Goal: Use online tool/utility: Utilize a website feature to perform a specific function

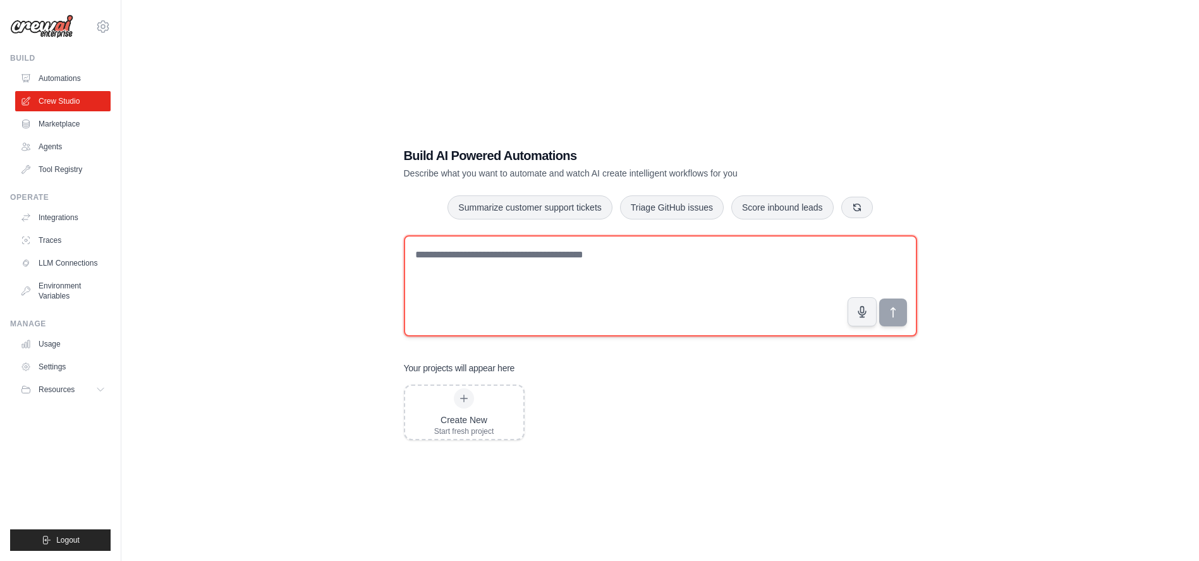
click at [606, 256] on textarea at bounding box center [660, 285] width 513 height 101
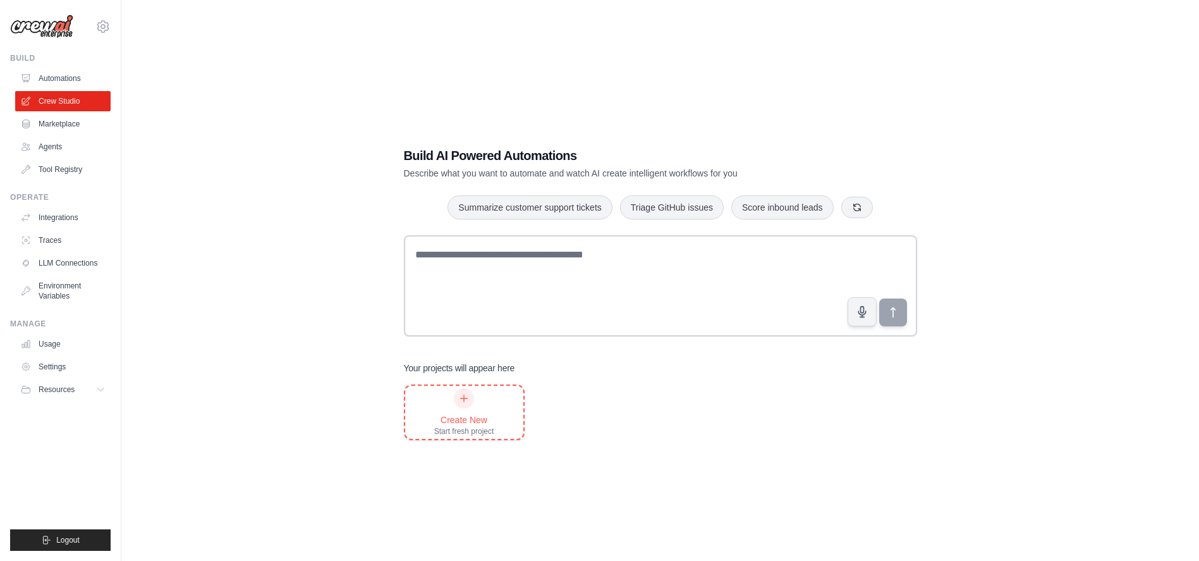
click at [463, 400] on icon at bounding box center [464, 398] width 10 height 10
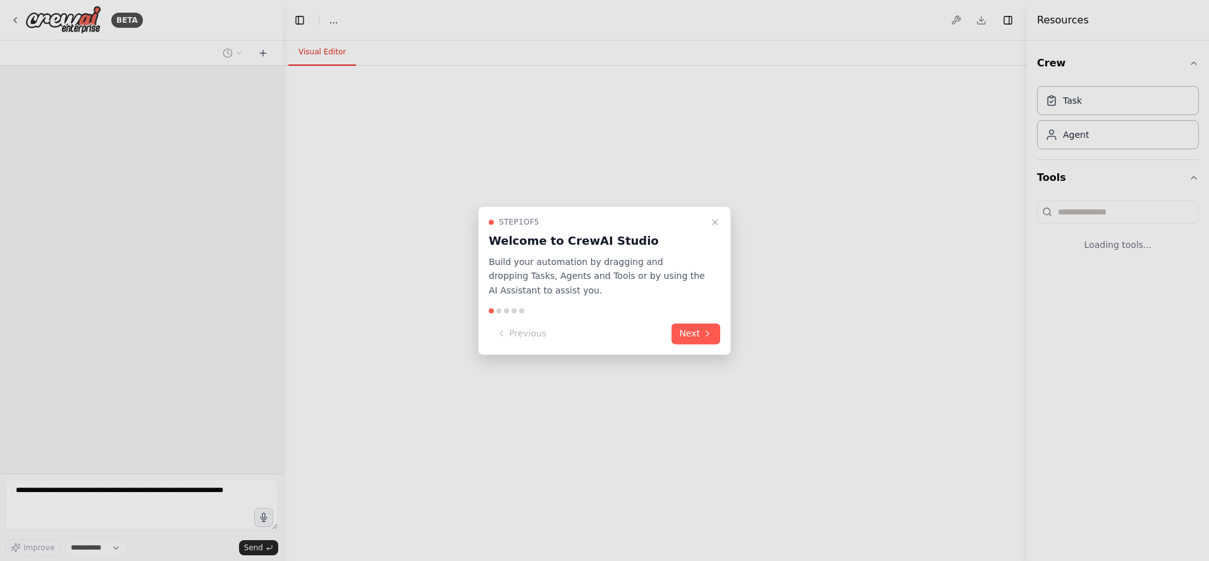
select select "****"
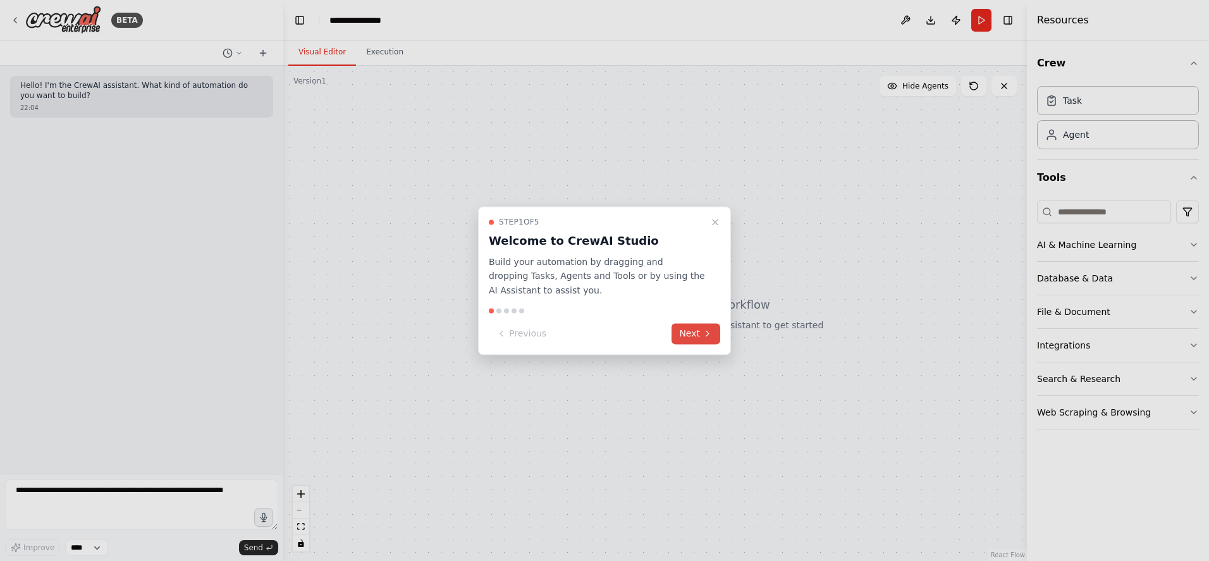
click at [692, 339] on button "Next" at bounding box center [695, 333] width 49 height 21
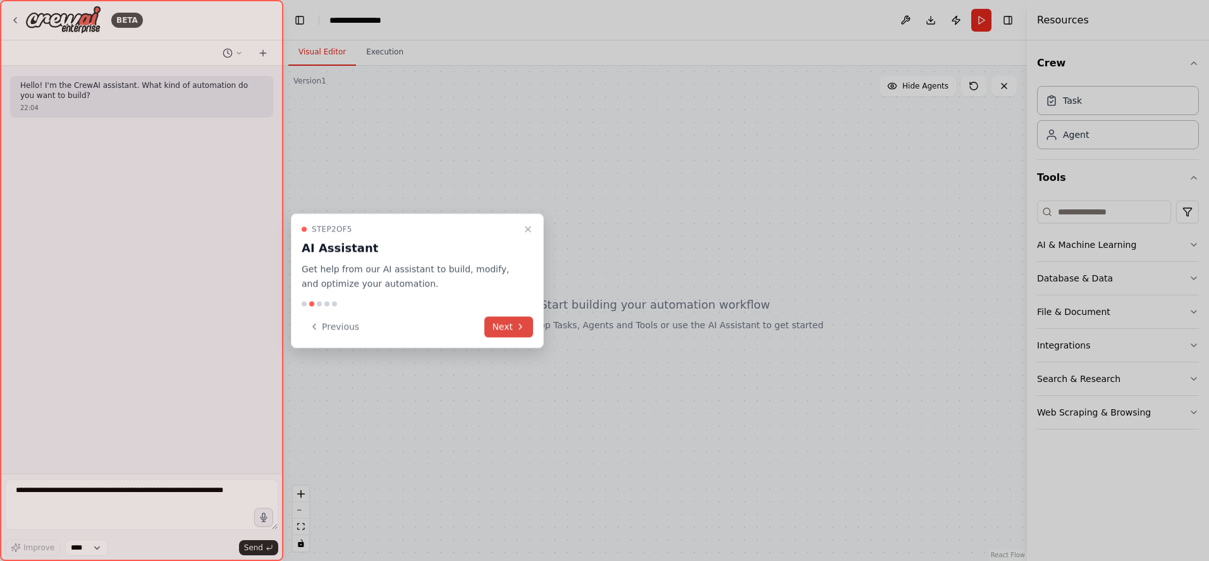
click at [521, 331] on icon at bounding box center [520, 327] width 10 height 10
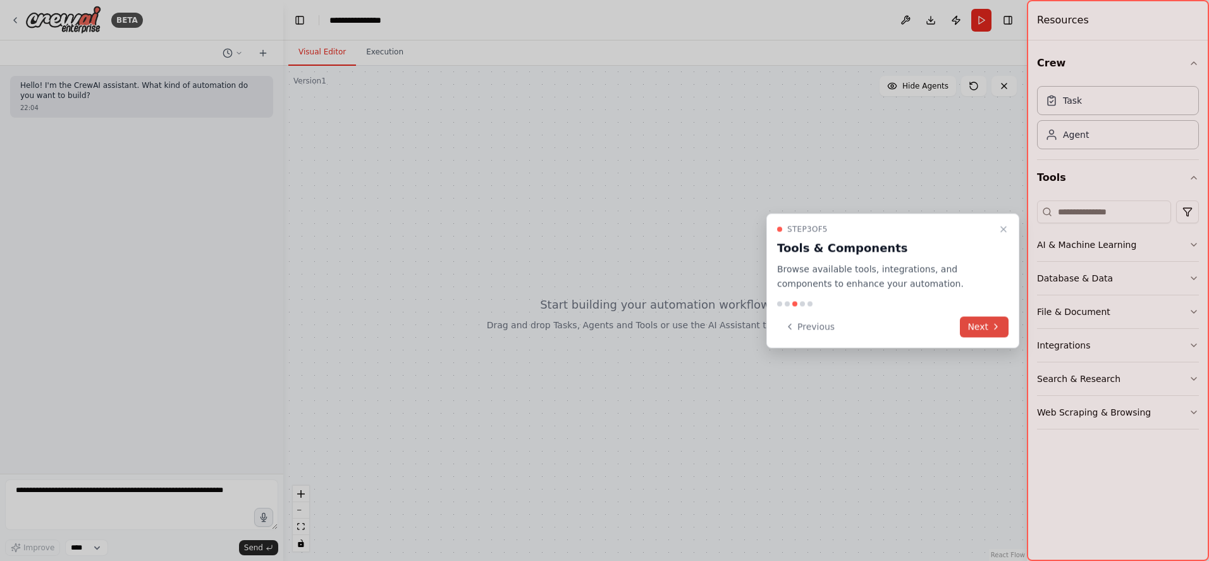
click at [981, 326] on button "Next" at bounding box center [984, 326] width 49 height 21
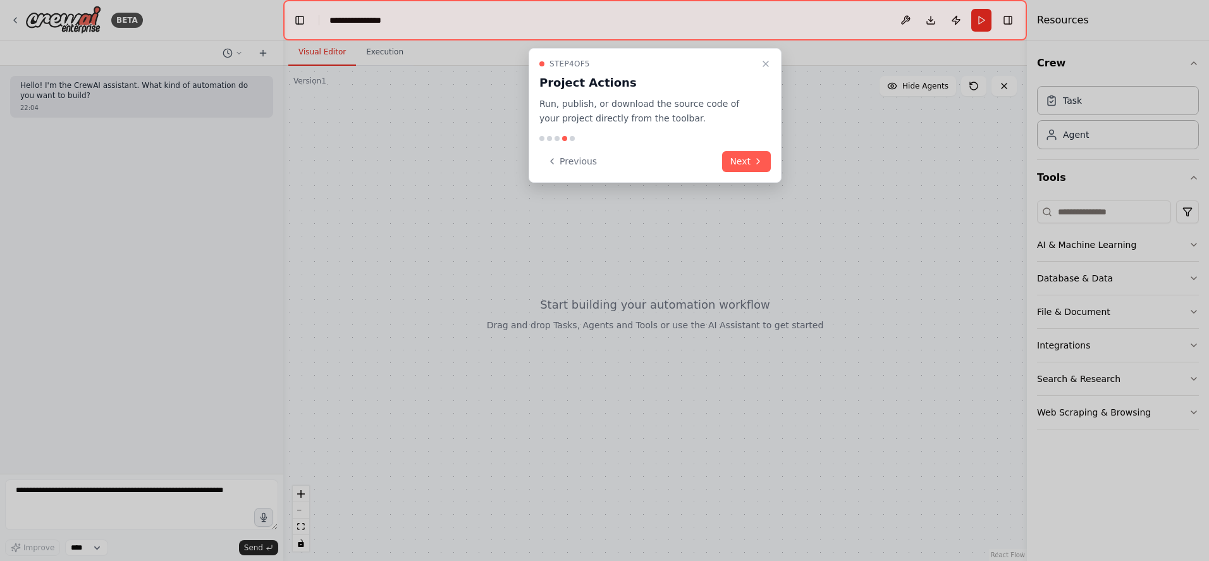
click at [771, 166] on div "Step 4 of 5 Project Actions Run, publish, or download the source code of your p…" at bounding box center [655, 115] width 253 height 135
click at [756, 161] on icon at bounding box center [758, 161] width 10 height 10
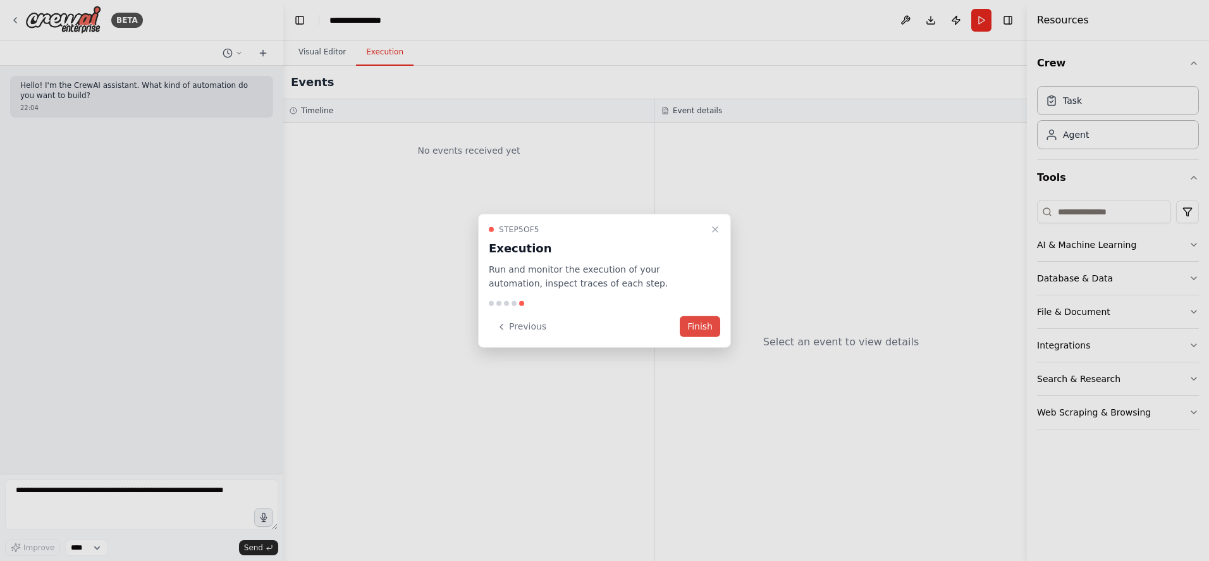
click at [702, 331] on button "Finish" at bounding box center [700, 326] width 40 height 21
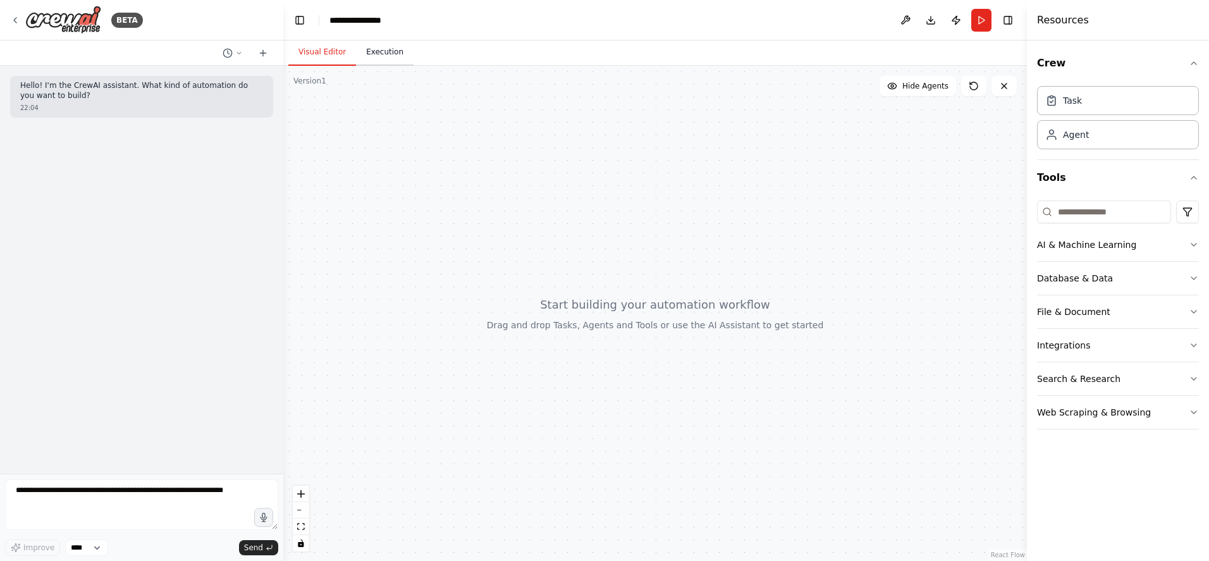
click at [377, 56] on button "Execution" at bounding box center [385, 52] width 58 height 27
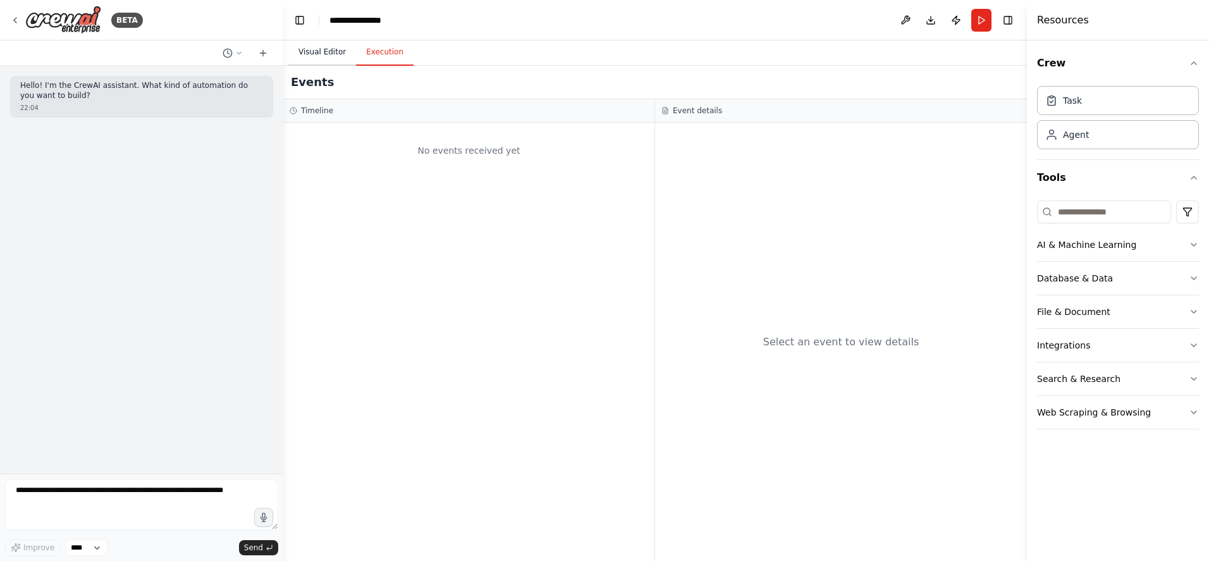
click at [331, 61] on button "Visual Editor" at bounding box center [322, 52] width 68 height 27
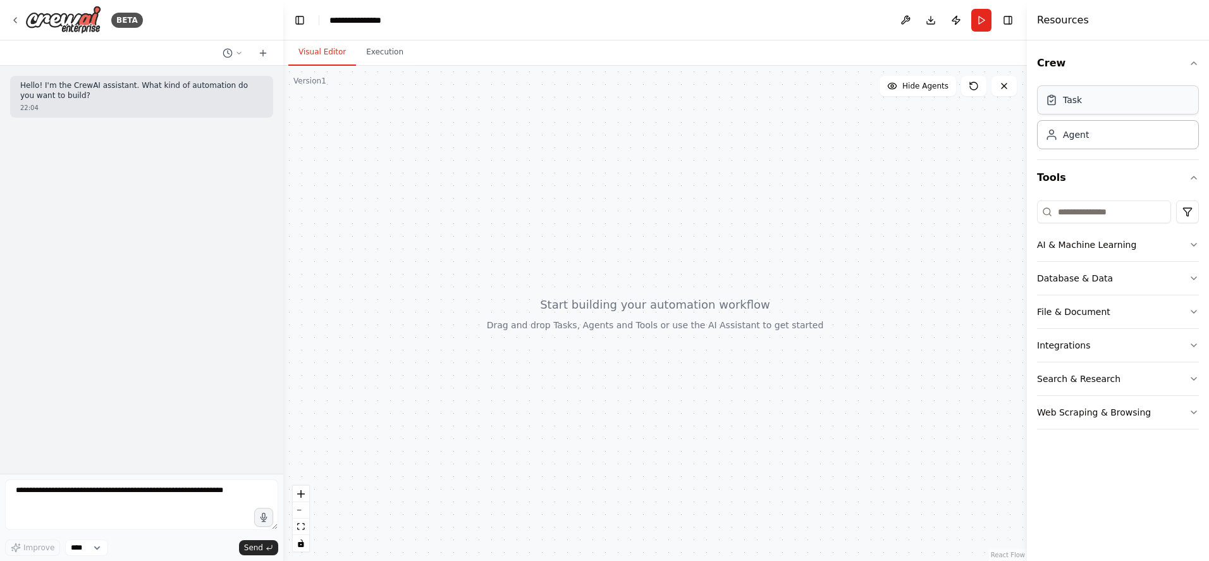
click at [1075, 105] on div "Task" at bounding box center [1072, 100] width 19 height 13
click at [1070, 133] on div "Agent" at bounding box center [1076, 134] width 26 height 13
click at [1072, 138] on div "Agent" at bounding box center [1076, 134] width 26 height 13
click at [1101, 223] on input at bounding box center [1104, 211] width 134 height 23
click at [1185, 247] on button "AI & Machine Learning" at bounding box center [1118, 244] width 162 height 33
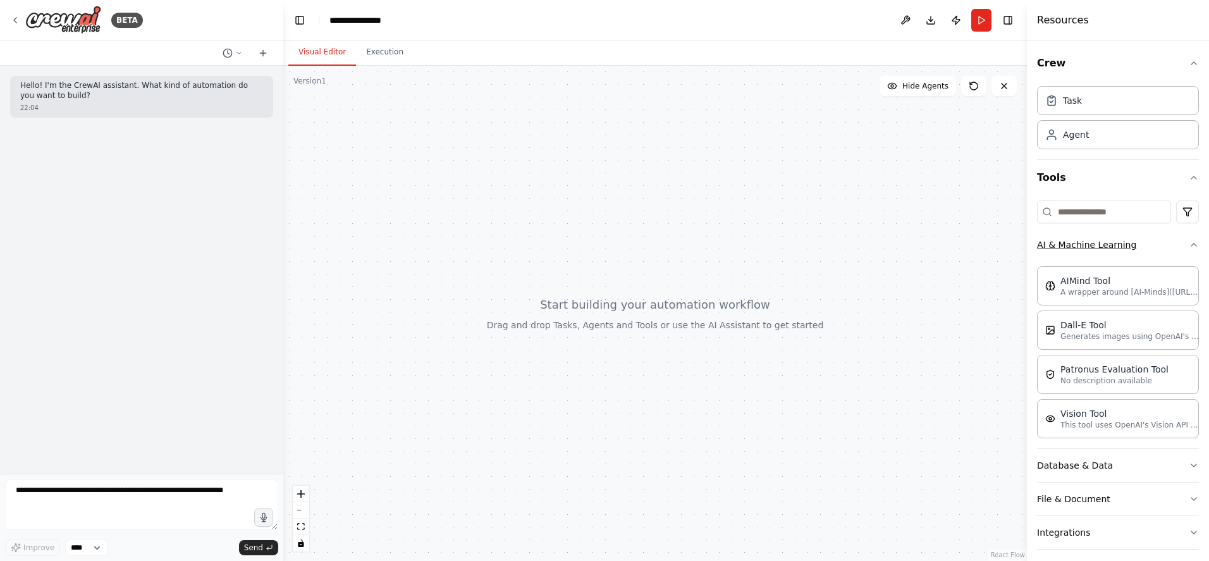
click at [1189, 247] on icon "button" at bounding box center [1194, 245] width 10 height 10
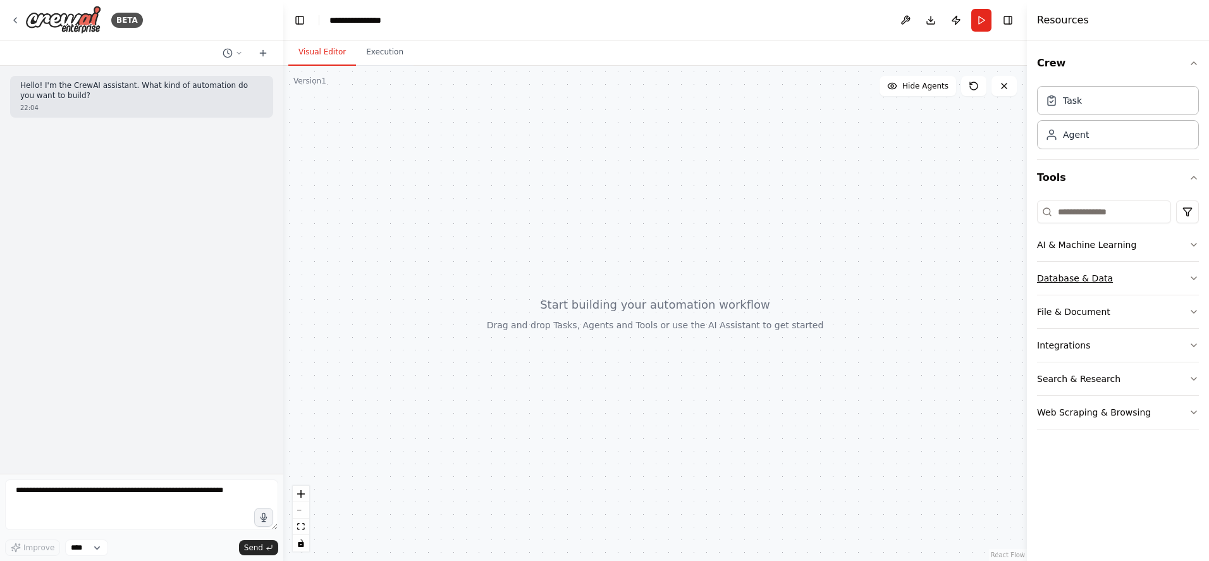
click at [1162, 271] on button "Database & Data" at bounding box center [1118, 278] width 162 height 33
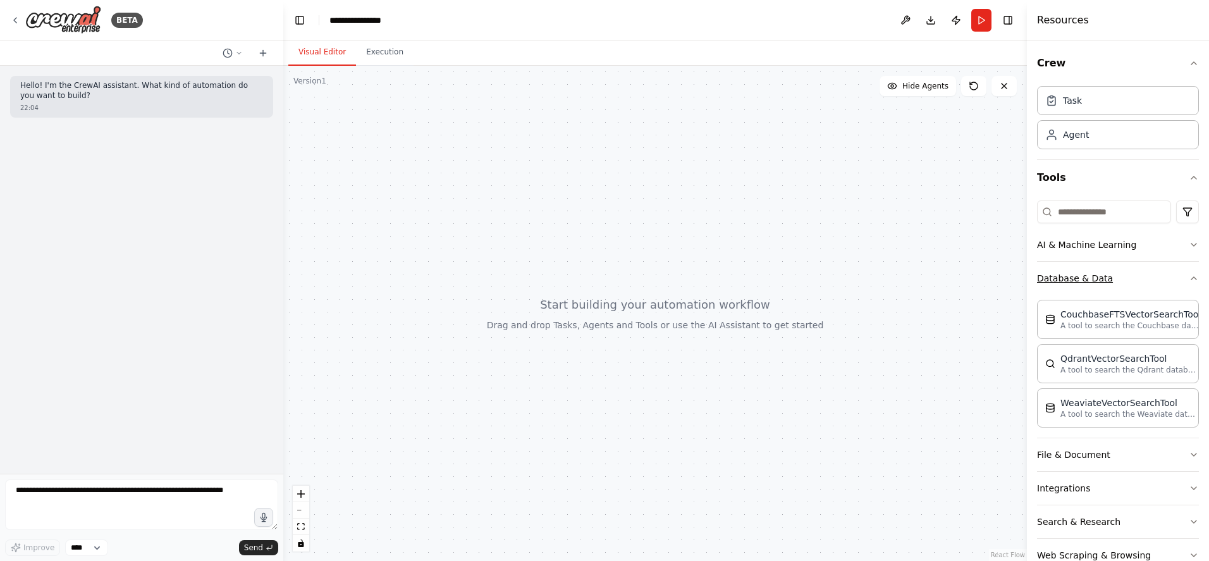
click at [1166, 278] on button "Database & Data" at bounding box center [1118, 278] width 162 height 33
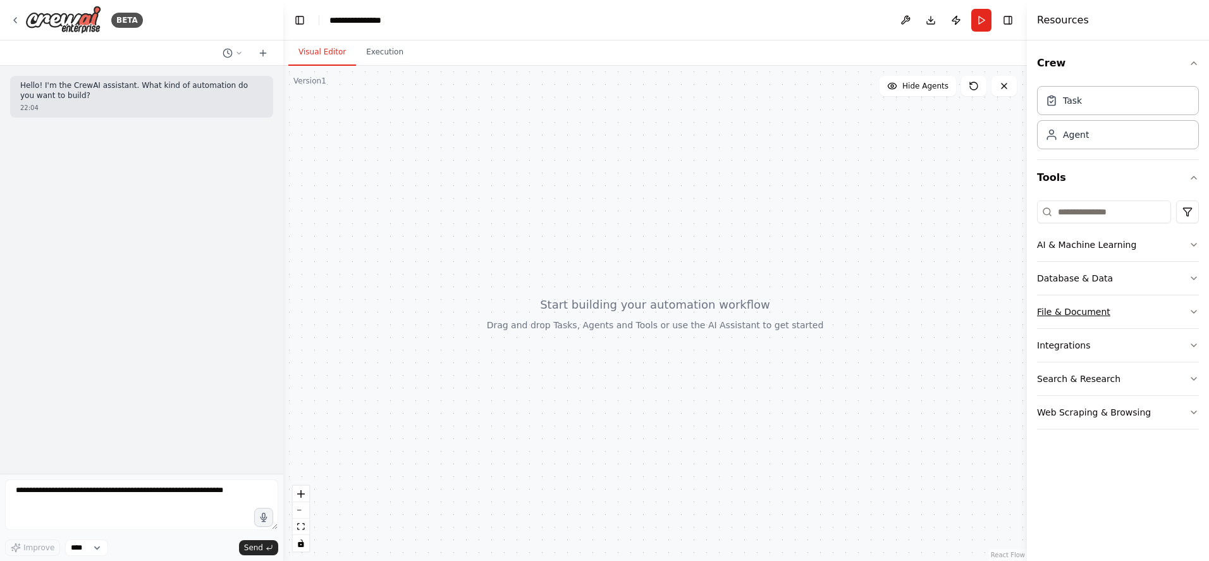
click at [1145, 304] on button "File & Document" at bounding box center [1118, 311] width 162 height 33
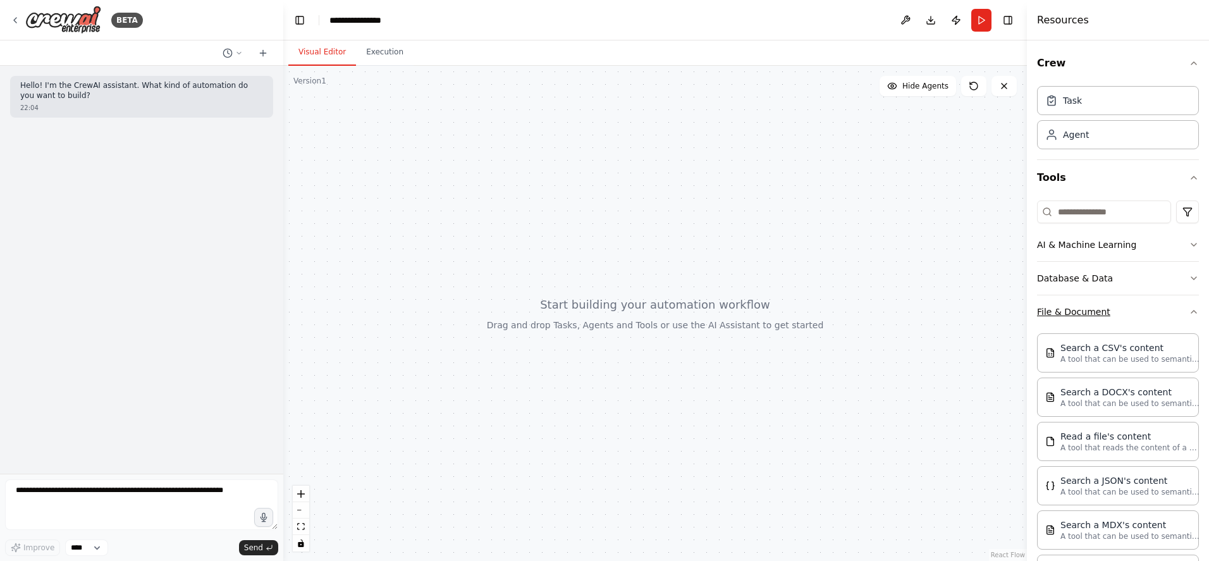
click at [1151, 310] on button "File & Document" at bounding box center [1118, 311] width 162 height 33
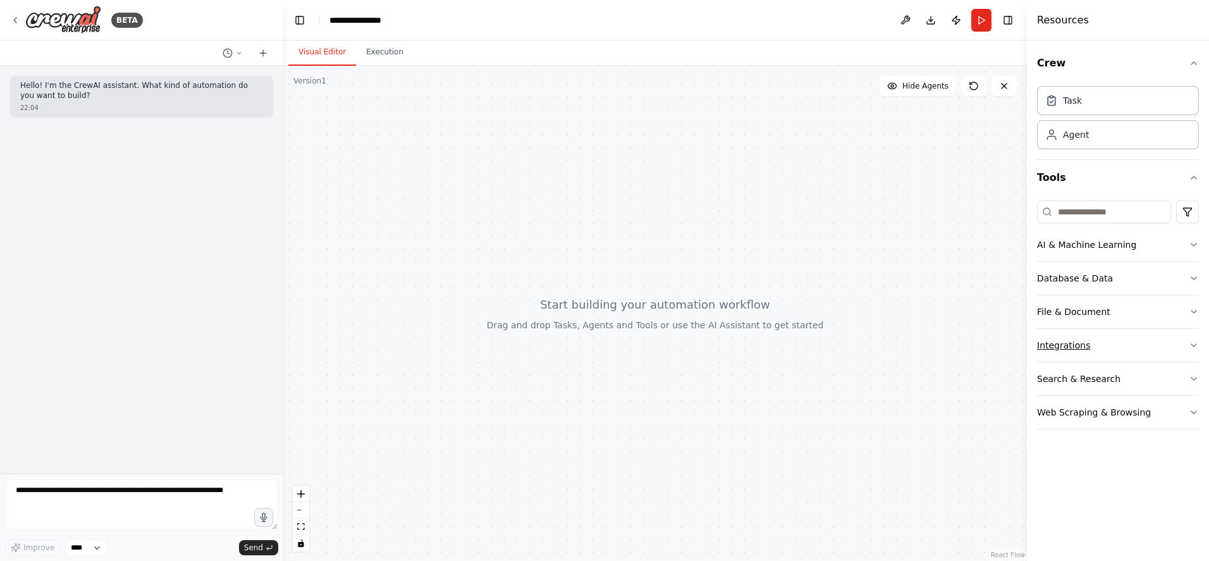
click at [1141, 344] on button "Integrations" at bounding box center [1118, 345] width 162 height 33
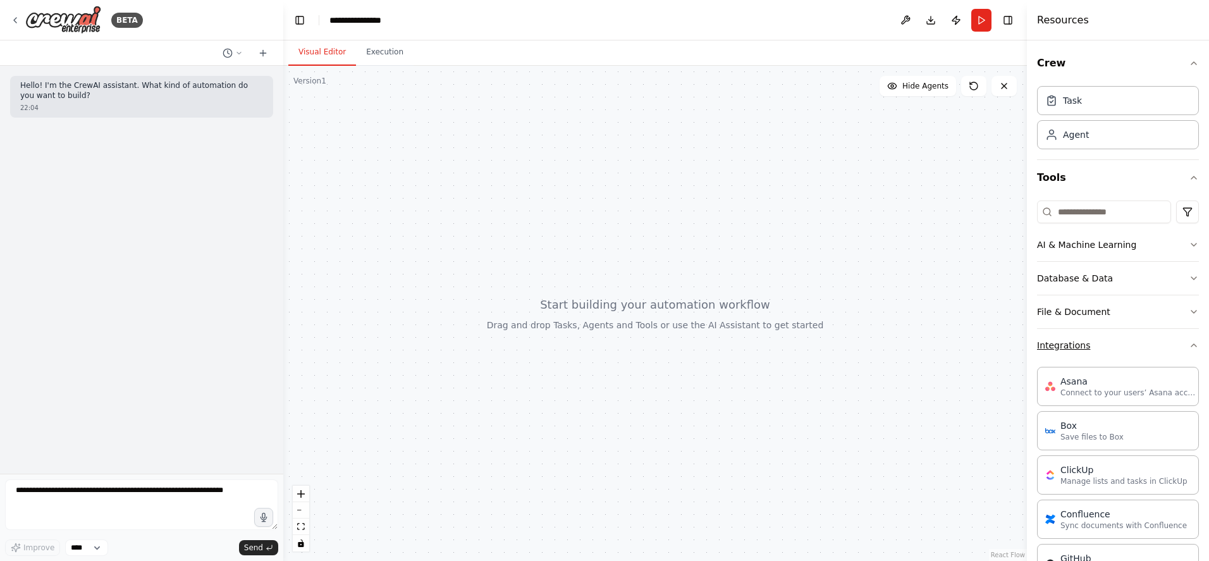
click at [1139, 336] on button "Integrations" at bounding box center [1118, 345] width 162 height 33
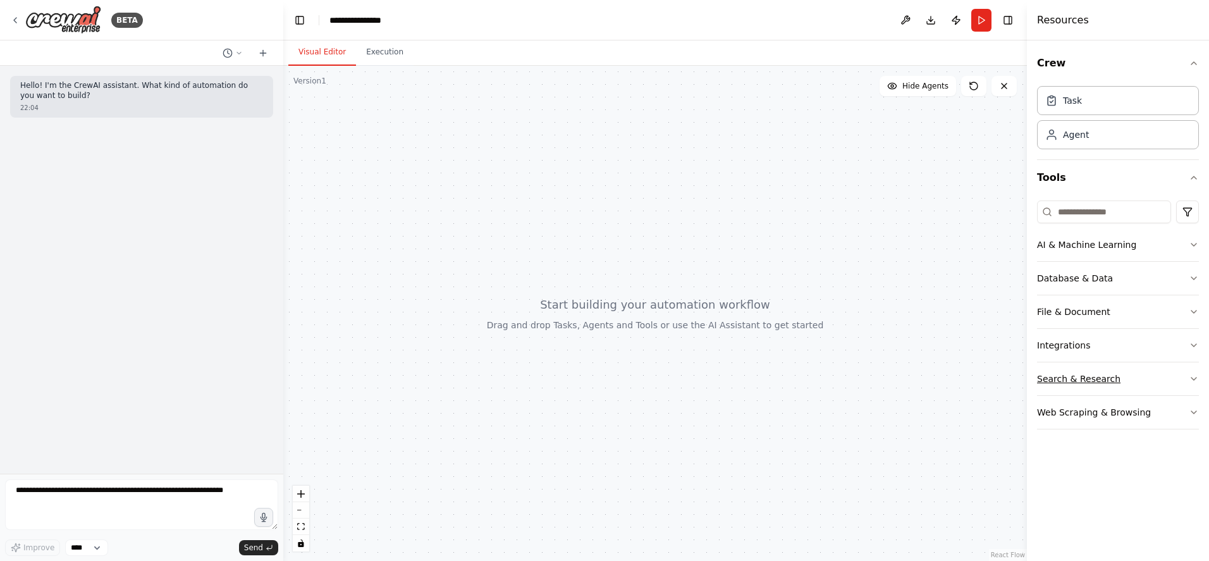
click at [1155, 374] on button "Search & Research" at bounding box center [1118, 378] width 162 height 33
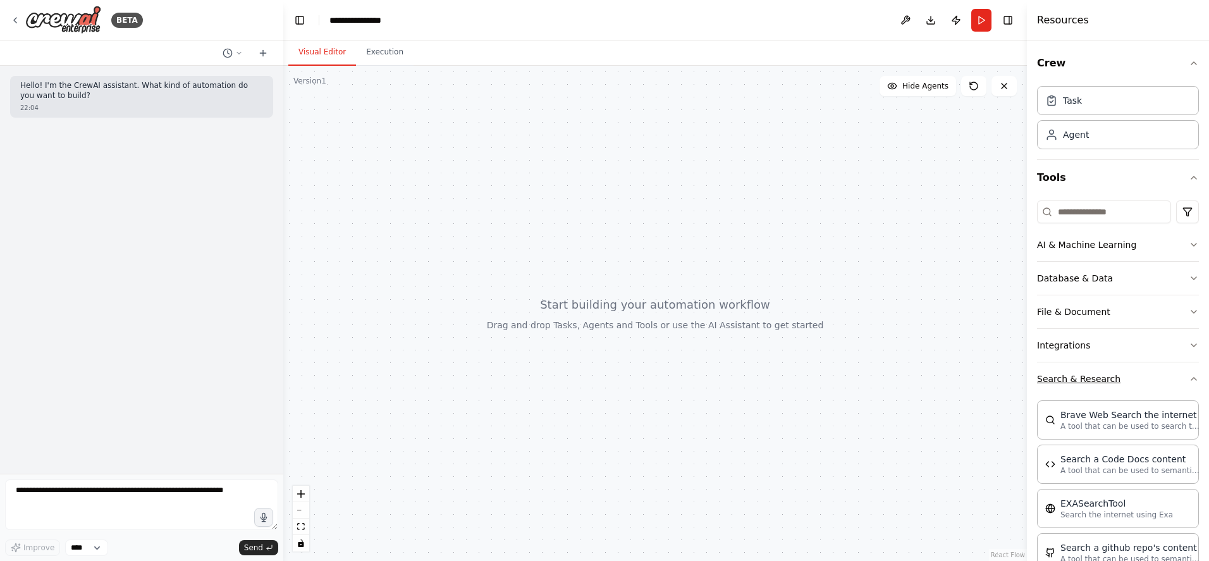
scroll to position [531, 0]
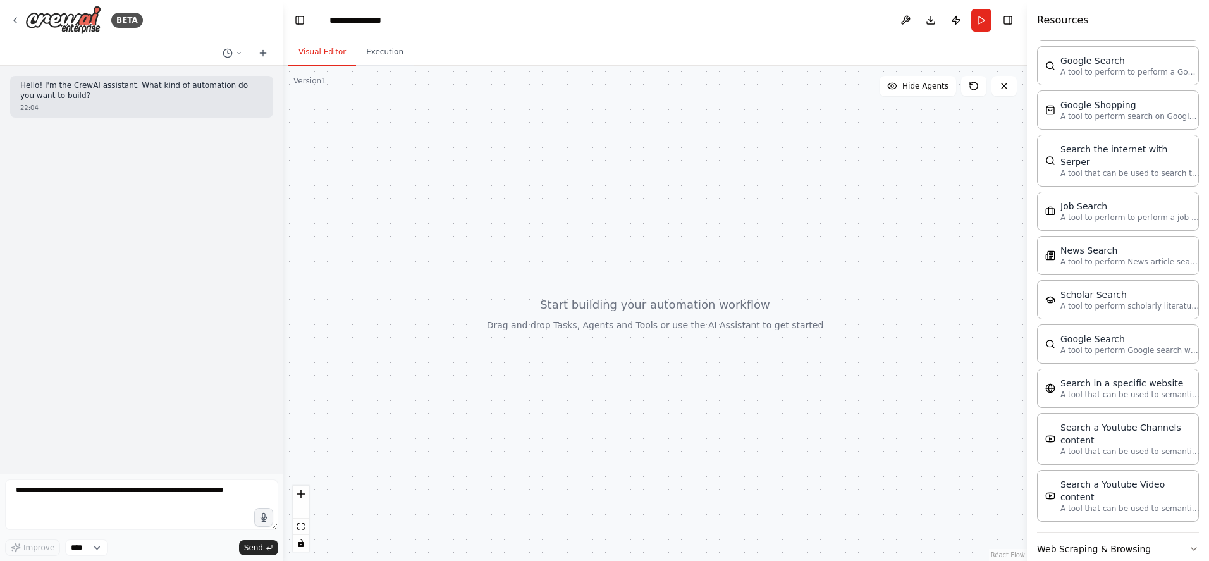
click at [768, 217] on div at bounding box center [655, 313] width 744 height 495
drag, startPoint x: 519, startPoint y: 304, endPoint x: 633, endPoint y: 352, distance: 123.5
click at [633, 352] on div at bounding box center [655, 313] width 744 height 495
click at [493, 260] on div at bounding box center [655, 313] width 744 height 495
click at [166, 494] on textarea at bounding box center [141, 504] width 273 height 51
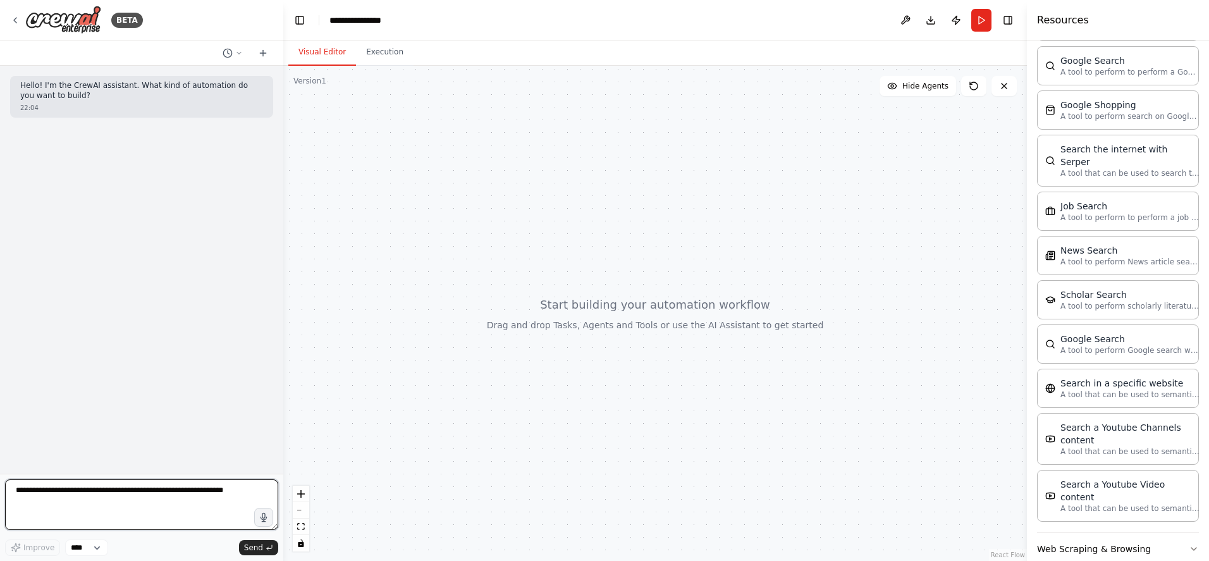
click at [202, 490] on textarea at bounding box center [141, 504] width 273 height 51
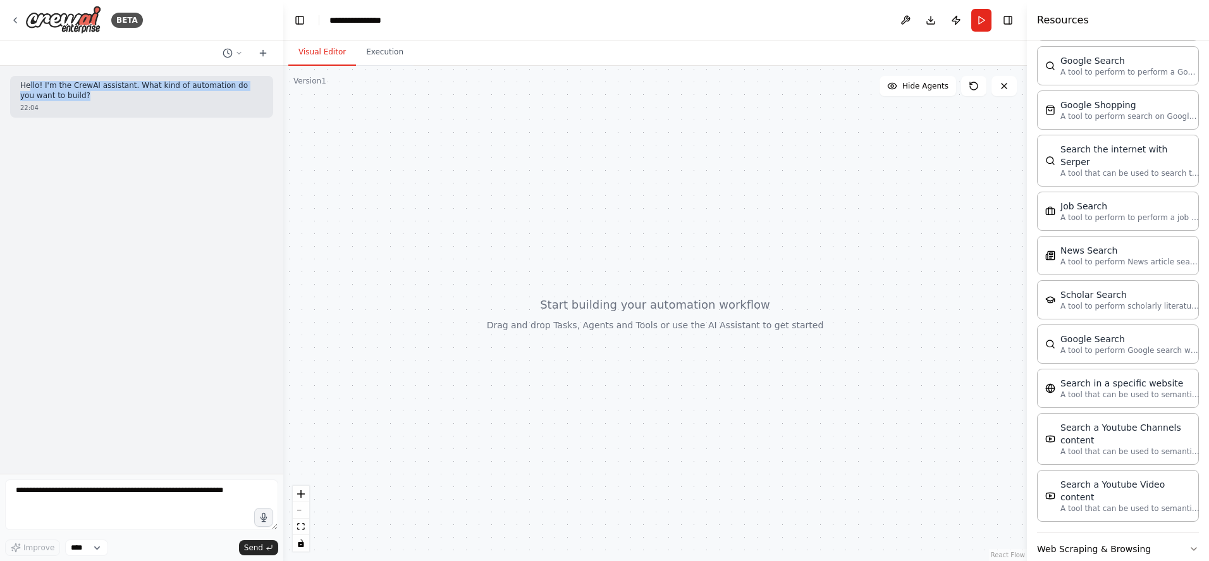
drag, startPoint x: 157, startPoint y: 97, endPoint x: 28, endPoint y: 88, distance: 128.7
click at [28, 88] on p "Hello! I'm the CrewAI assistant. What kind of automation do you want to build?" at bounding box center [141, 91] width 243 height 20
drag, startPoint x: 28, startPoint y: 88, endPoint x: 96, endPoint y: 117, distance: 73.6
click at [96, 117] on div "Hello! I'm the CrewAI assistant. What kind of automation do you want to build? …" at bounding box center [141, 97] width 263 height 42
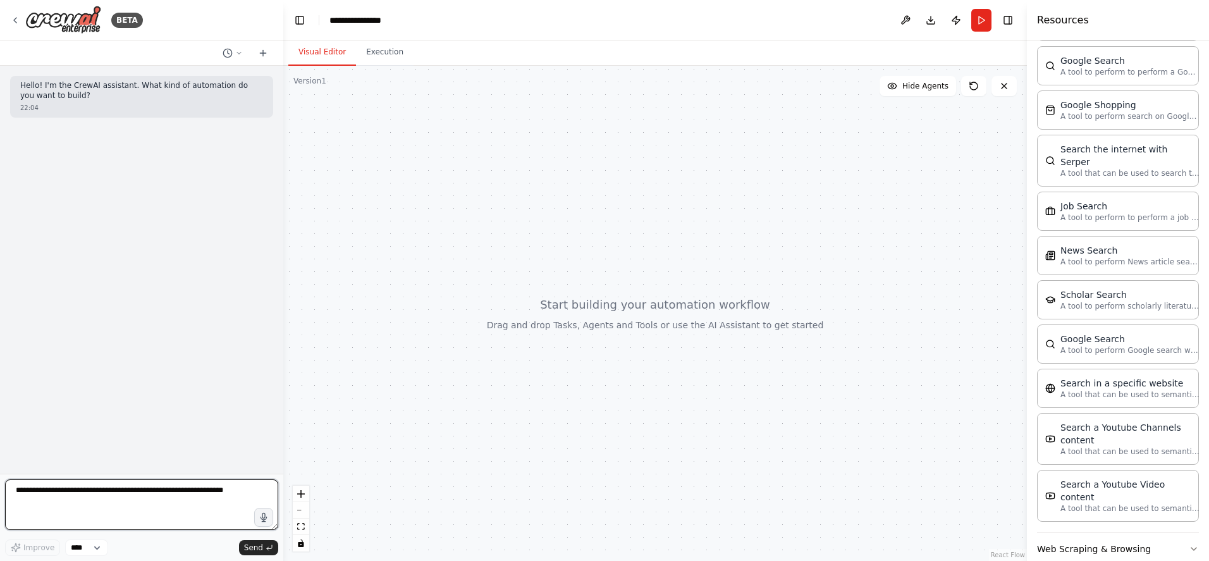
click at [109, 482] on textarea at bounding box center [141, 504] width 273 height 51
click at [95, 496] on textarea at bounding box center [141, 504] width 273 height 51
click at [128, 508] on textarea "****" at bounding box center [141, 504] width 273 height 51
click at [132, 499] on textarea "****" at bounding box center [141, 504] width 273 height 51
type textarea "**********"
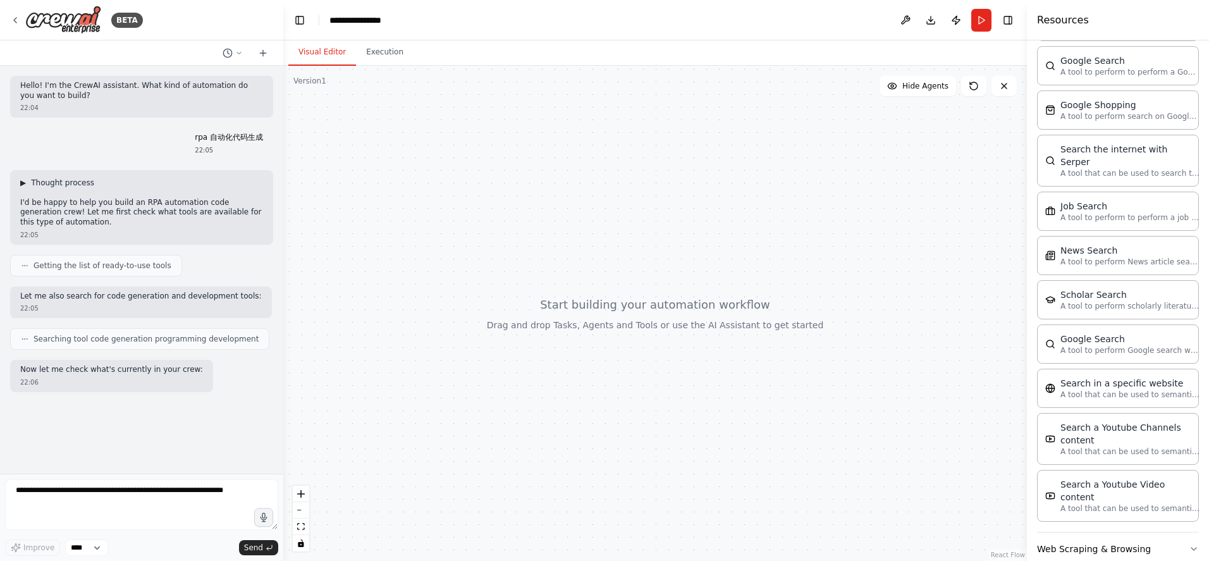
click at [28, 183] on button "▶ Thought process" at bounding box center [57, 183] width 74 height 10
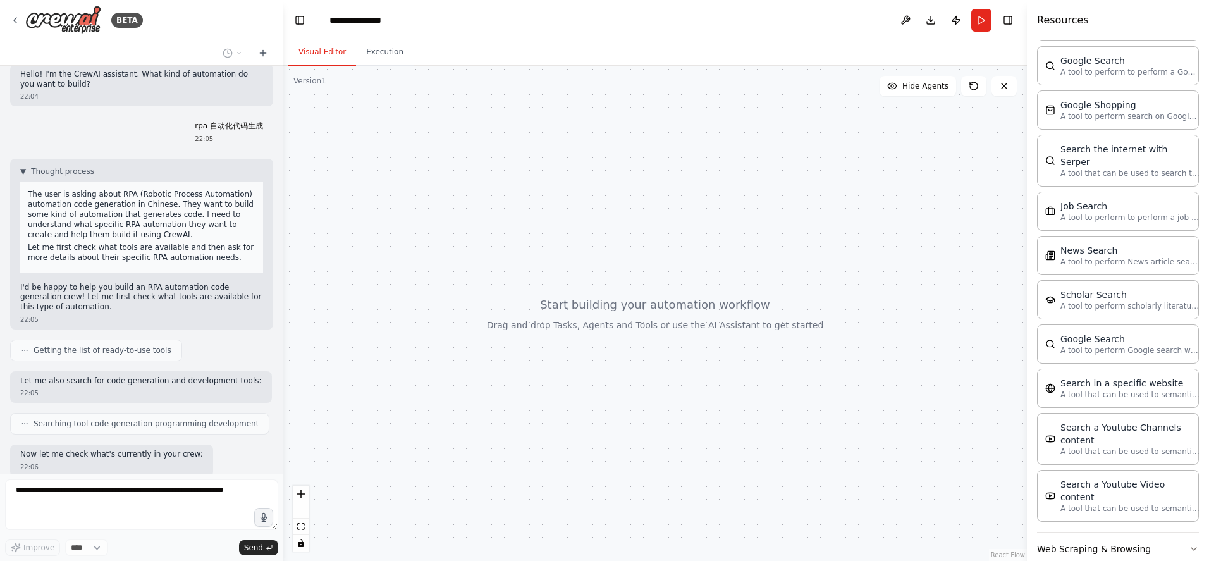
scroll to position [0, 0]
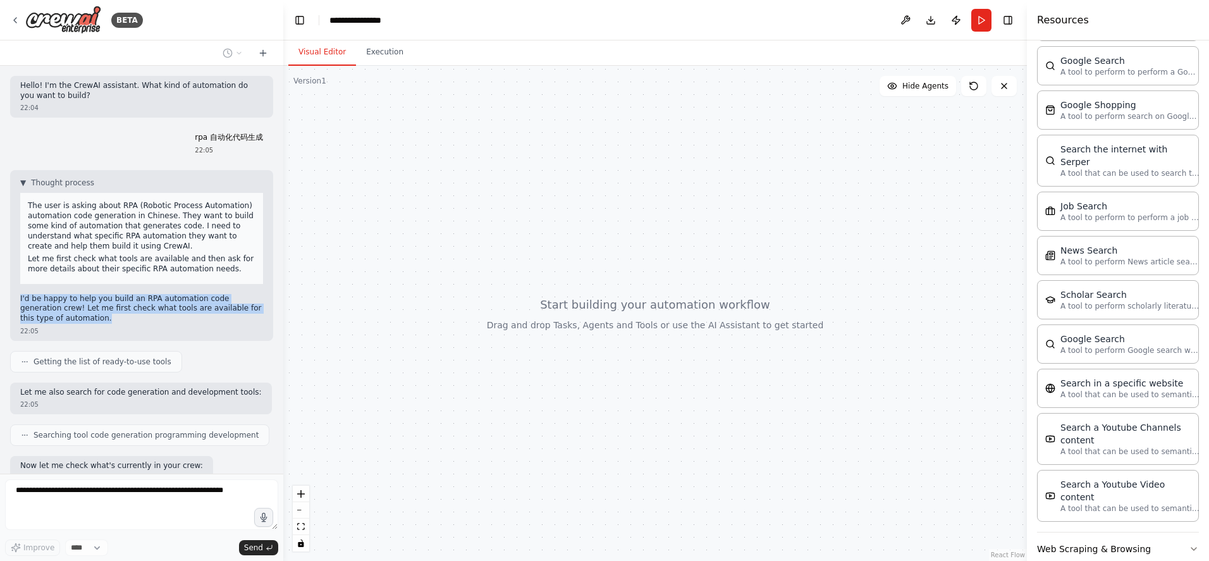
drag, startPoint x: 150, startPoint y: 317, endPoint x: 18, endPoint y: 301, distance: 133.2
click at [18, 301] on div "▼ Thought process The user is asking about RPA (Robotic Process Automation) aut…" at bounding box center [141, 255] width 263 height 171
click at [178, 313] on p "I'd be happy to help you build an RPA automation code generation crew! Let me f…" at bounding box center [141, 309] width 243 height 30
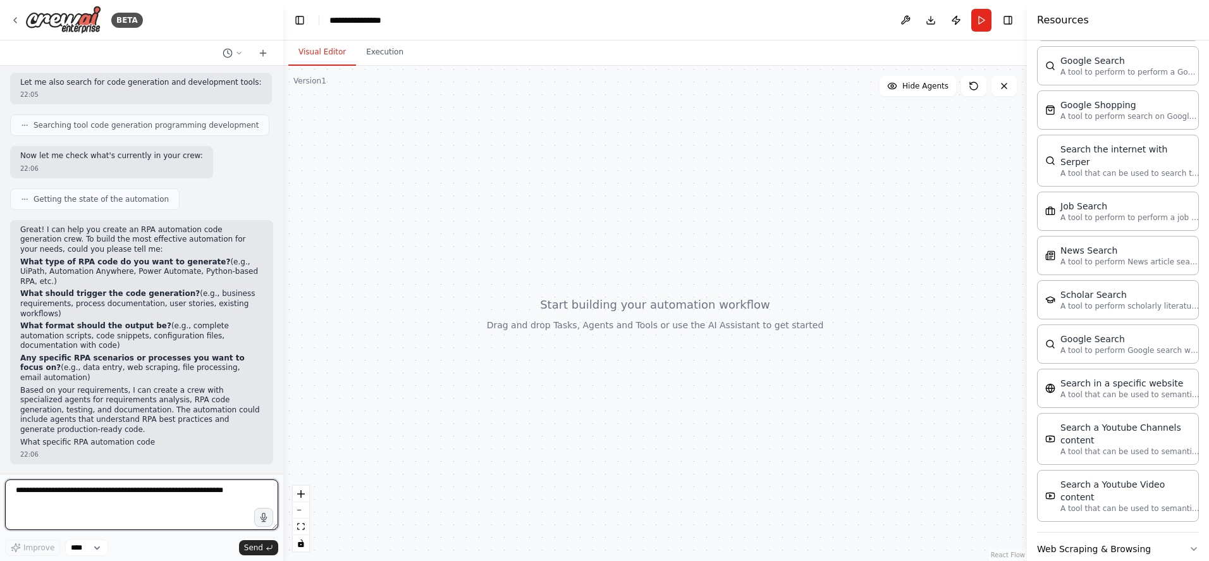
scroll to position [320, 0]
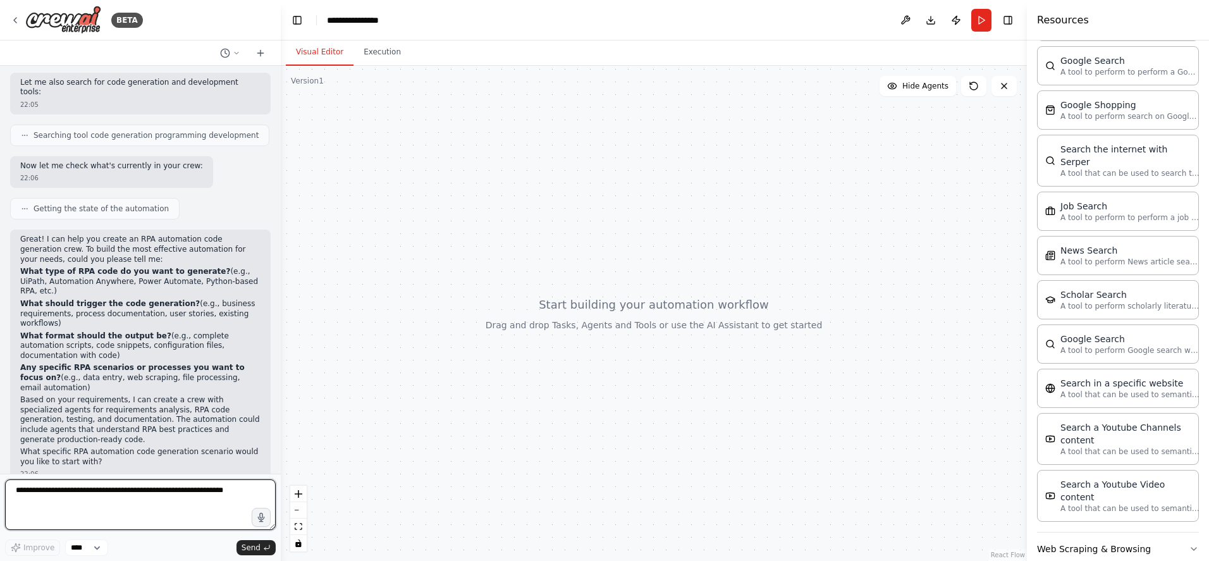
click at [282, 312] on div "BETA Hello! I'm the CrewAI assistant. What kind of automation do you want to bu…" at bounding box center [604, 280] width 1209 height 561
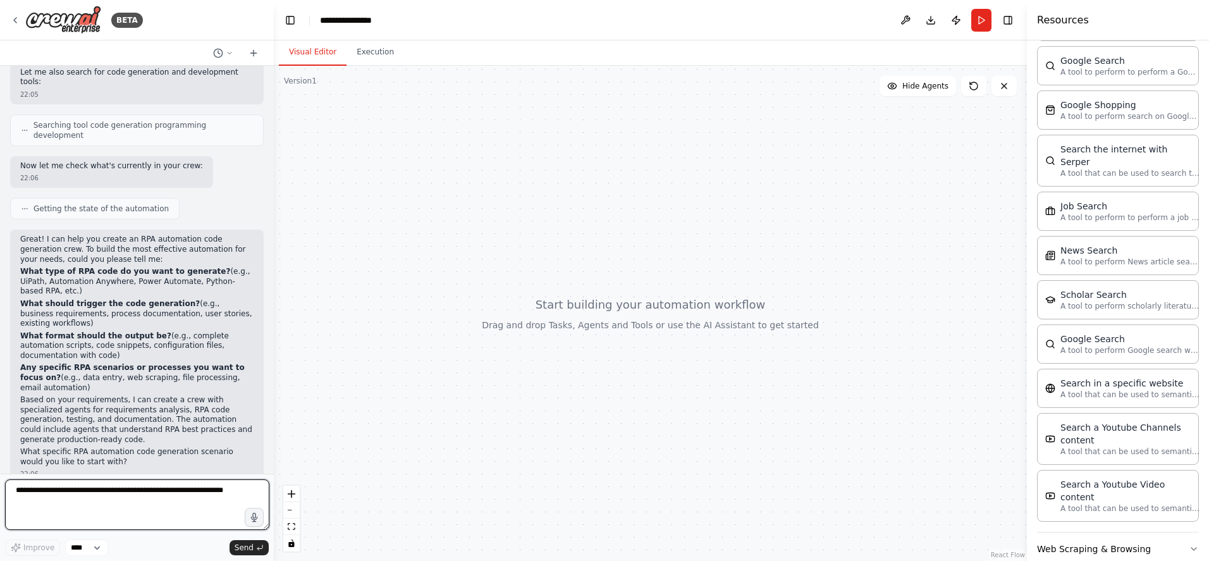
drag, startPoint x: 278, startPoint y: 322, endPoint x: 215, endPoint y: 386, distance: 89.0
click at [269, 364] on div at bounding box center [271, 280] width 5 height 561
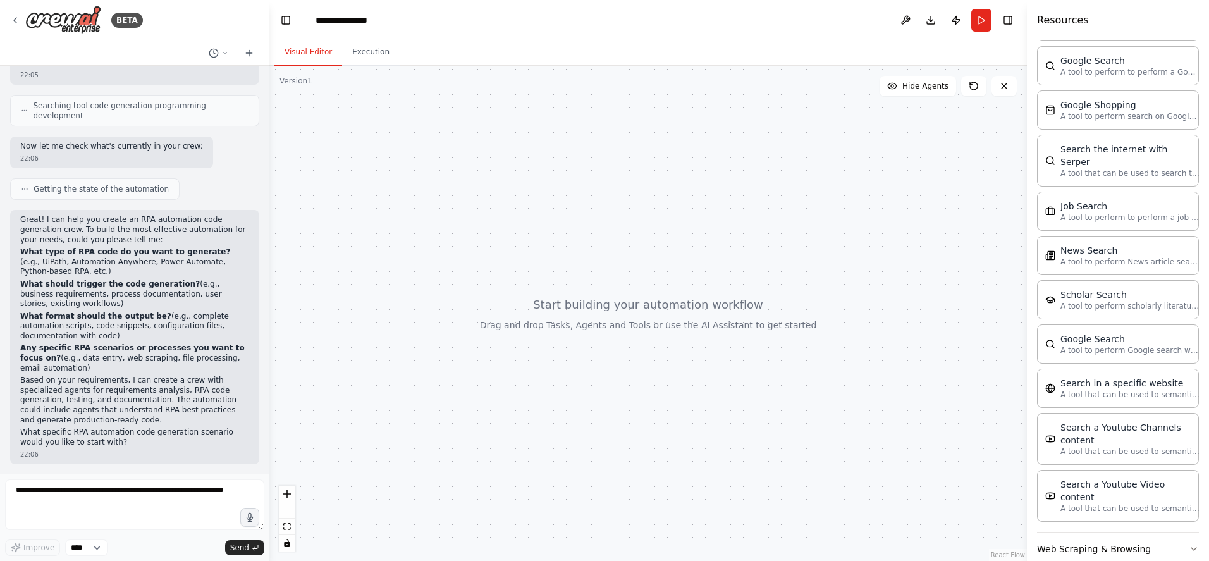
click at [24, 192] on icon at bounding box center [25, 189] width 8 height 8
click at [25, 189] on circle at bounding box center [25, 189] width 1 height 1
click at [132, 324] on p "What format should the output be? (e.g., complete automation scripts, code snip…" at bounding box center [134, 327] width 229 height 30
click at [85, 500] on textarea at bounding box center [134, 504] width 259 height 51
type textarea "*****"
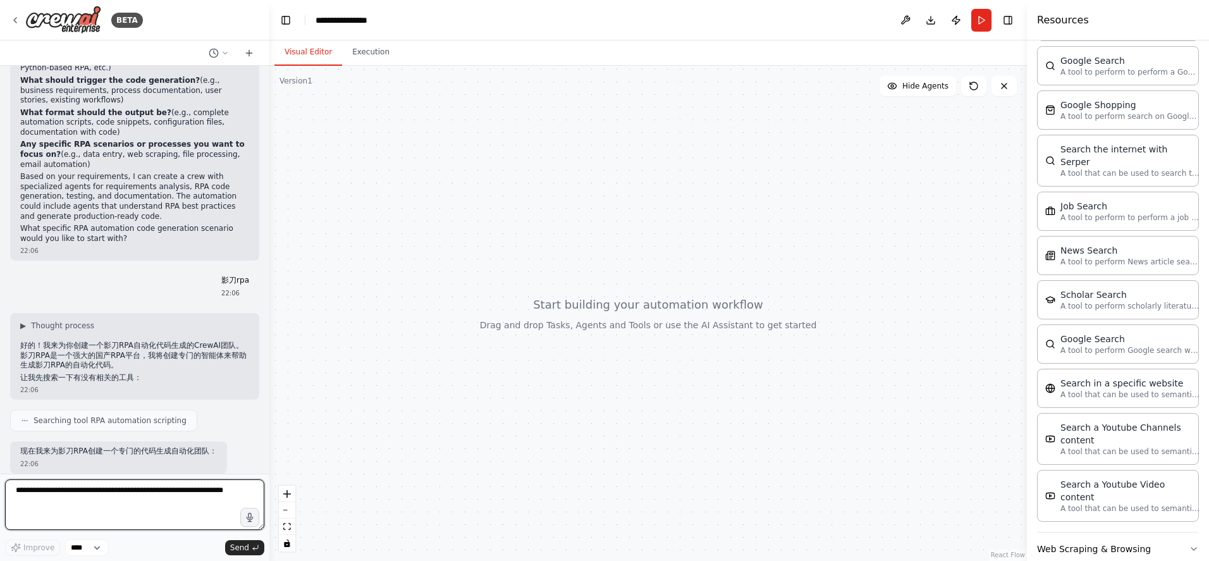
scroll to position [573, 0]
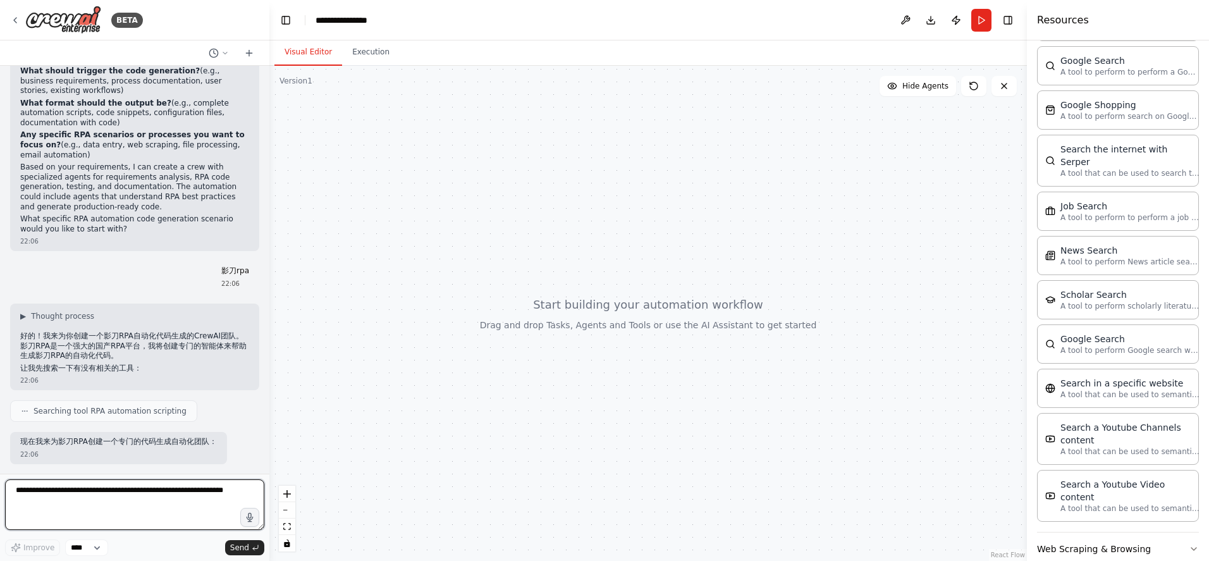
drag, startPoint x: 46, startPoint y: 422, endPoint x: 180, endPoint y: 410, distance: 134.0
click at [180, 410] on span "Searching tool RPA automation scripting" at bounding box center [110, 411] width 153 height 10
drag, startPoint x: 111, startPoint y: 445, endPoint x: 118, endPoint y: 434, distance: 12.8
click at [111, 444] on p "现在我来为影刀RPA创建一个专门的代码生成自动化团队：" at bounding box center [118, 442] width 197 height 10
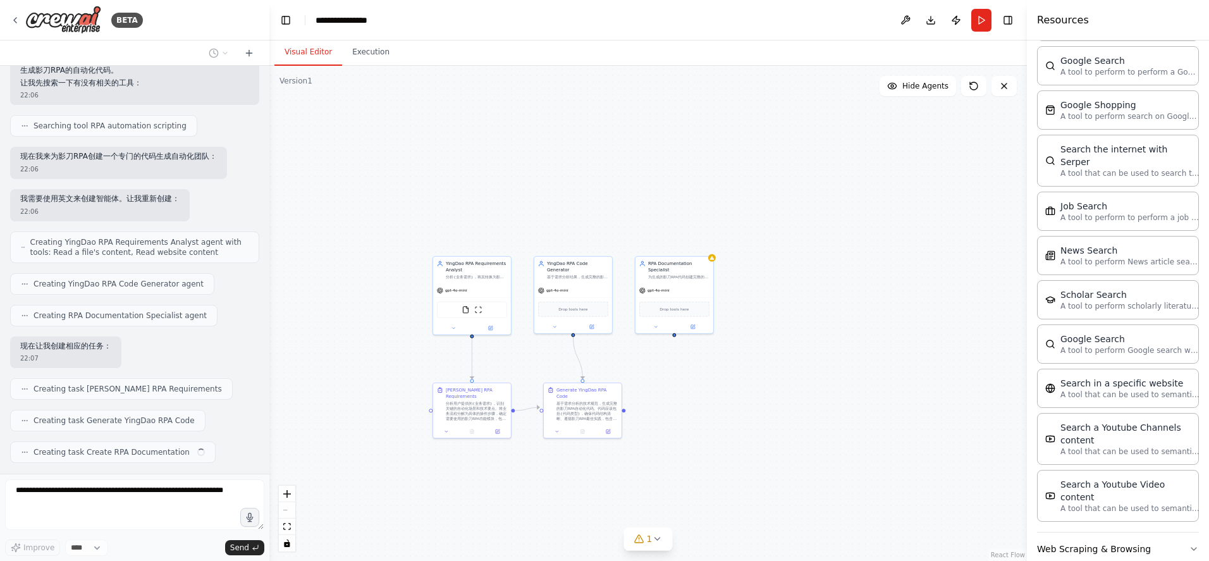
scroll to position [890, 0]
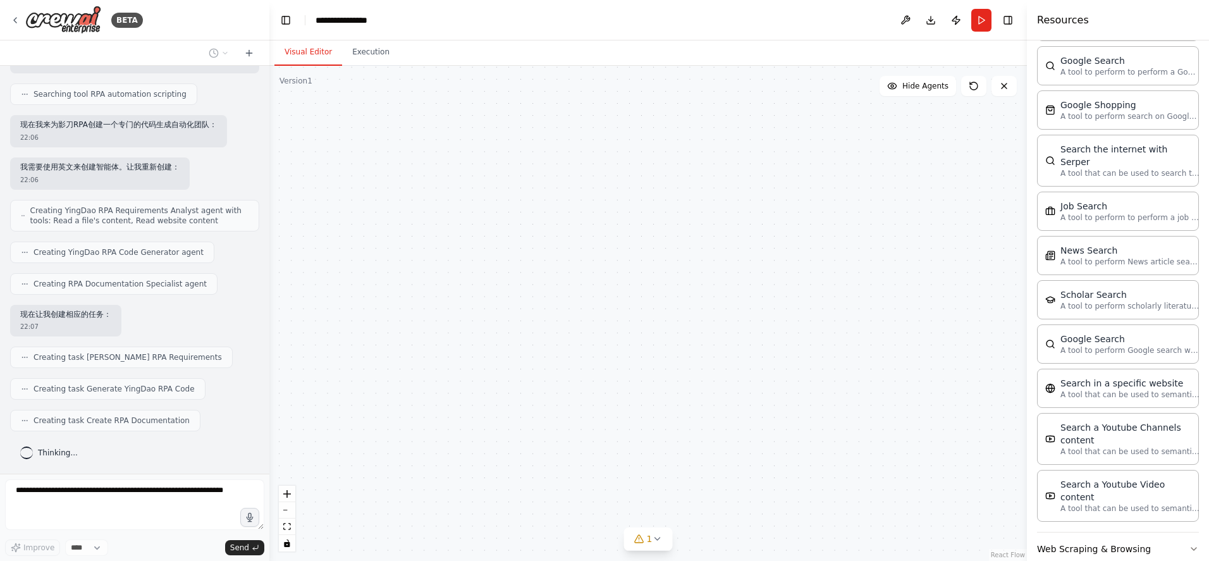
drag, startPoint x: 565, startPoint y: 348, endPoint x: 806, endPoint y: 328, distance: 242.3
click at [806, 328] on div "YingDao RPA Requirements Analyst 分析{业务需求}，将其转换为影刀RPA可实现的自动化方案。识别关键操作步骤、数据流和技术要点…" at bounding box center [647, 313] width 757 height 495
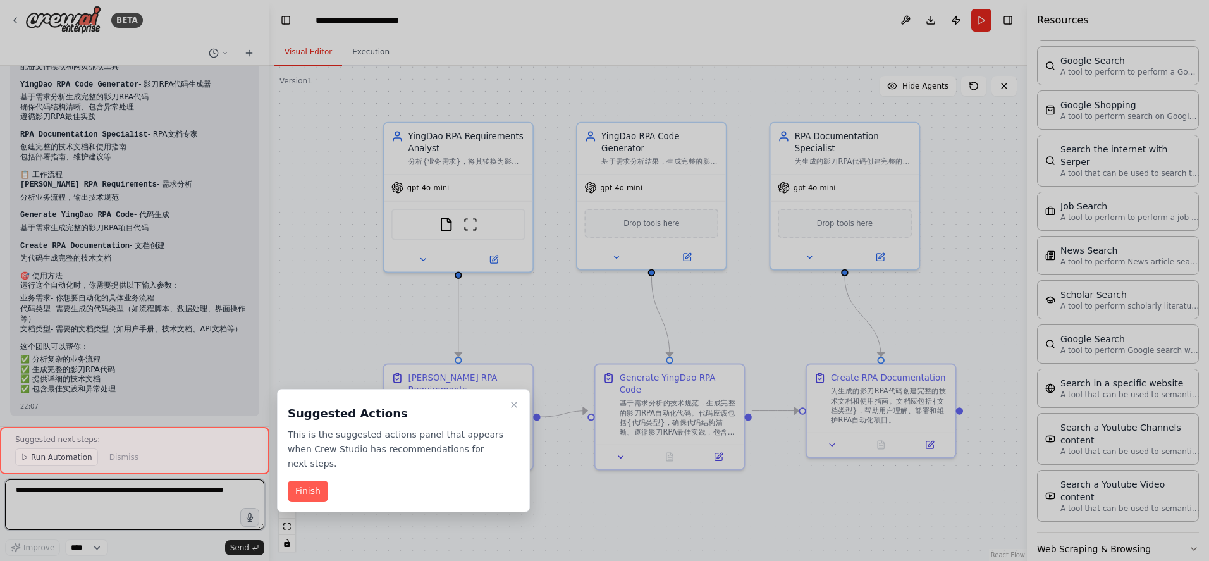
scroll to position [1545, 0]
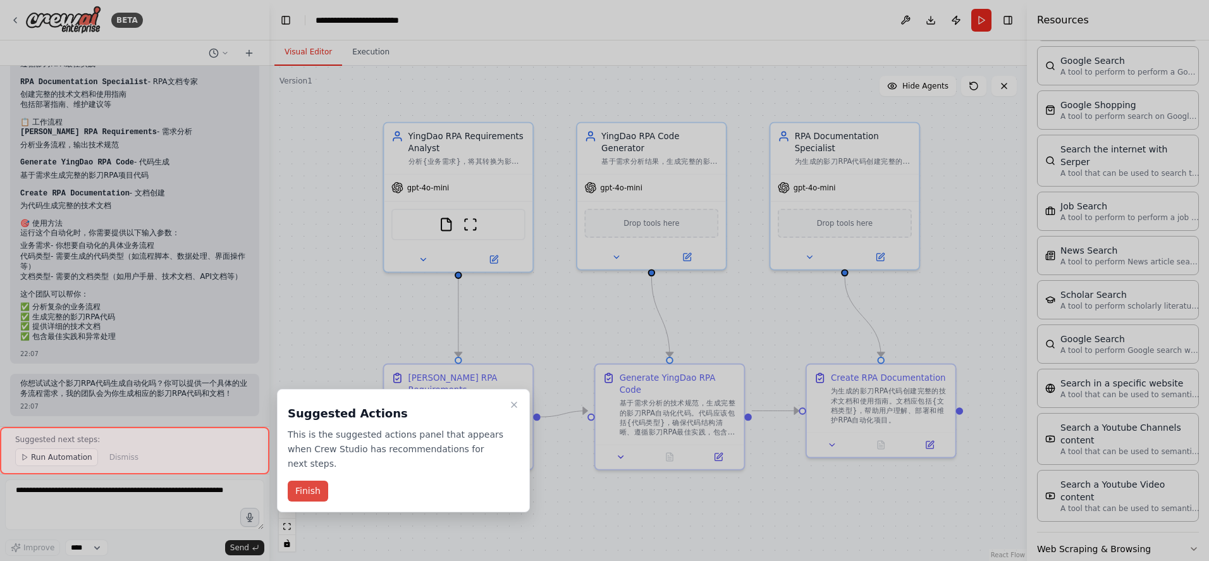
click at [309, 493] on button "Finish" at bounding box center [308, 491] width 40 height 21
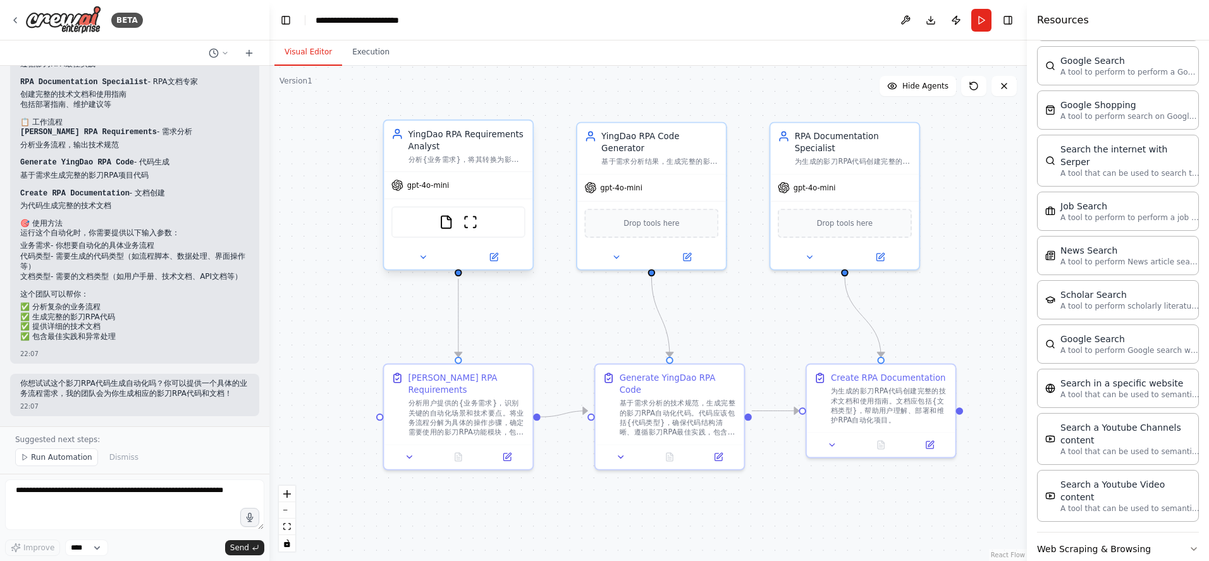
click at [484, 182] on div "gpt-4o-mini" at bounding box center [458, 185] width 149 height 27
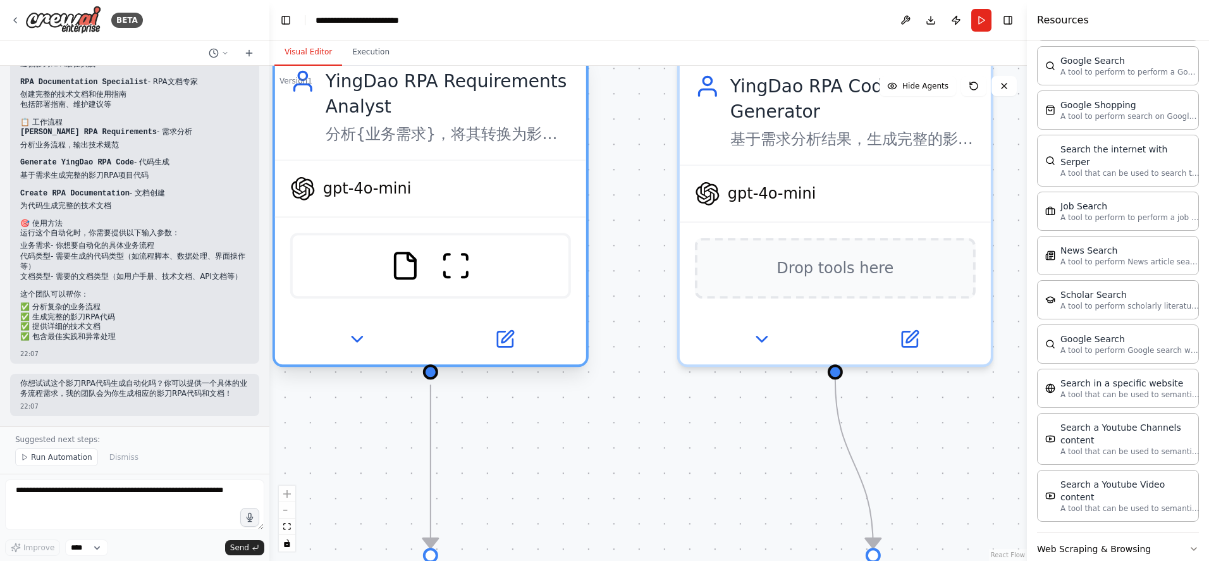
click at [408, 197] on span "gpt-4o-mini" at bounding box center [367, 188] width 89 height 20
click at [377, 186] on span "gpt-4o-mini" at bounding box center [367, 188] width 89 height 20
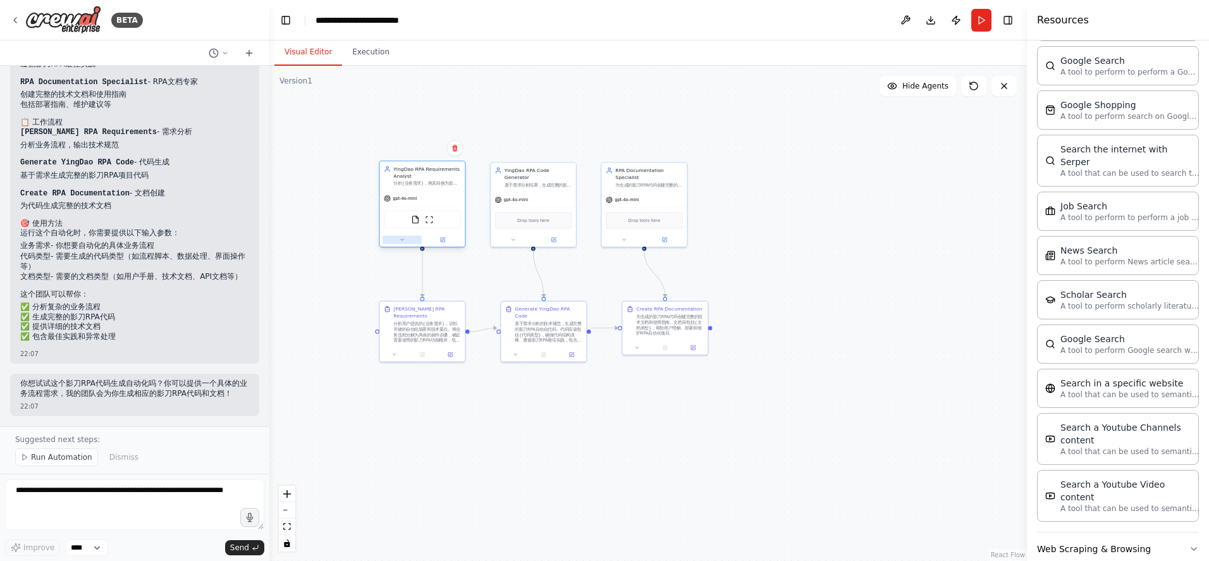
click at [401, 242] on icon at bounding box center [402, 240] width 6 height 6
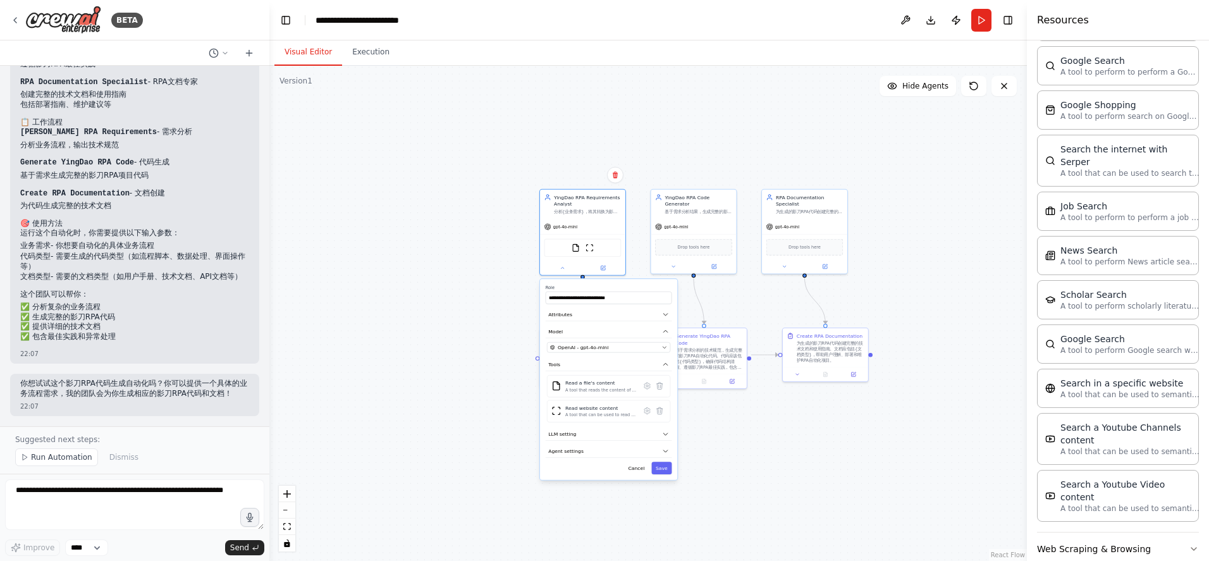
drag, startPoint x: 765, startPoint y: 467, endPoint x: 688, endPoint y: 427, distance: 86.5
click at [688, 427] on div ".deletable-edge-delete-btn { width: 20px; height: 20px; border: 0px solid #ffff…" at bounding box center [647, 313] width 757 height 495
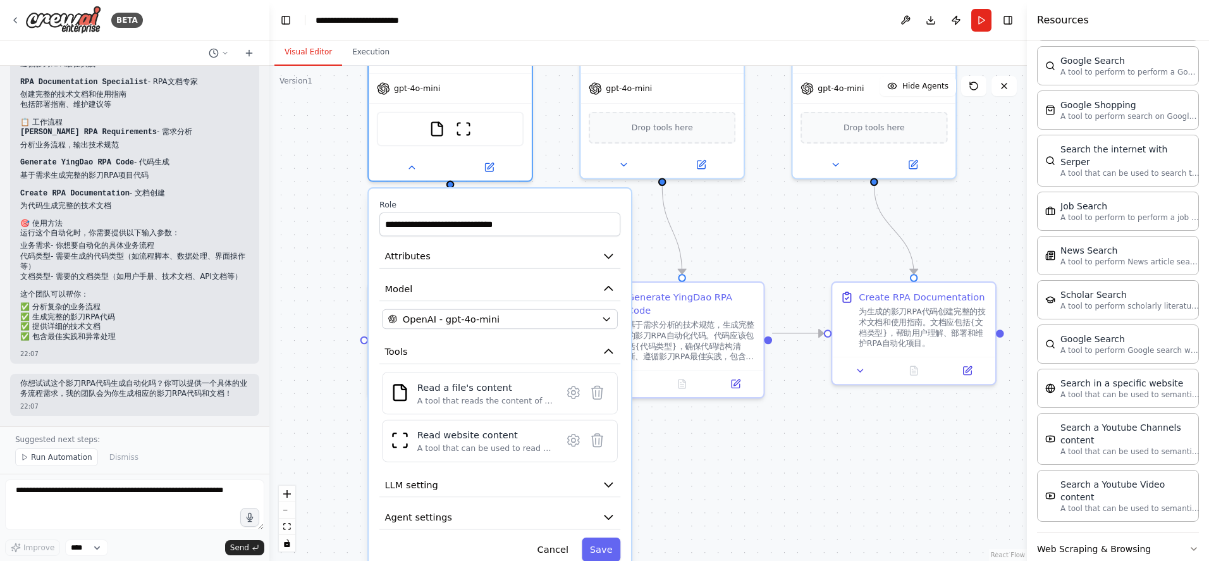
drag, startPoint x: 731, startPoint y: 378, endPoint x: 773, endPoint y: 428, distance: 65.5
click at [773, 428] on div ".deletable-edge-delete-btn { width: 20px; height: 20px; border: 0px solid #ffff…" at bounding box center [647, 313] width 757 height 495
click at [474, 491] on button "LLM setting" at bounding box center [499, 484] width 241 height 25
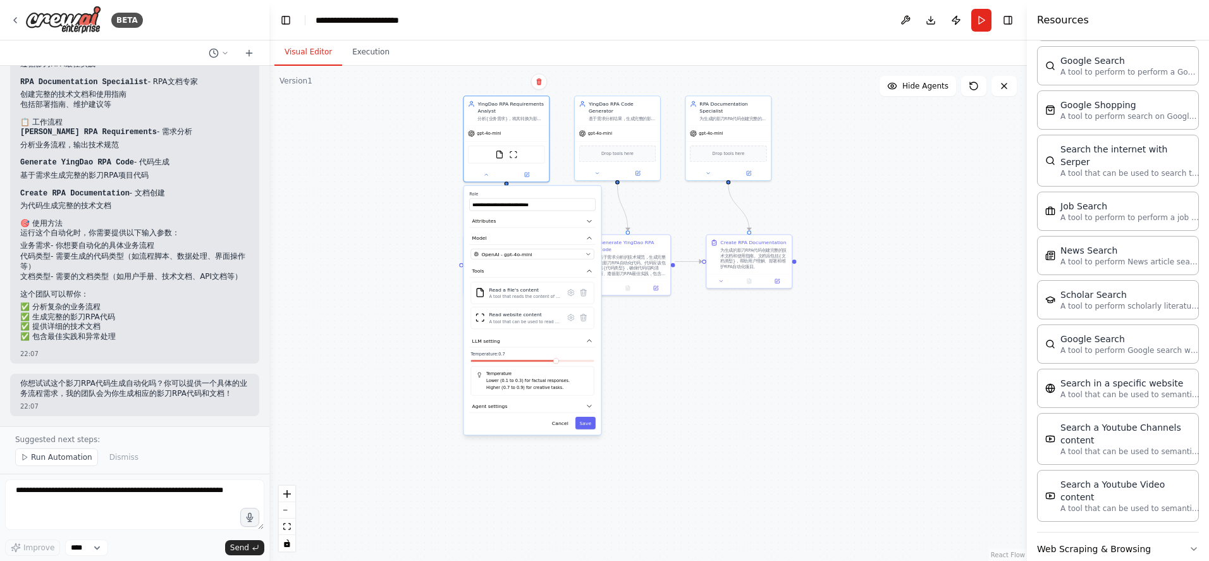
drag, startPoint x: 706, startPoint y: 489, endPoint x: 658, endPoint y: 354, distance: 142.8
click at [658, 354] on div ".deletable-edge-delete-btn { width: 20px; height: 20px; border: 0px solid #ffff…" at bounding box center [647, 313] width 757 height 495
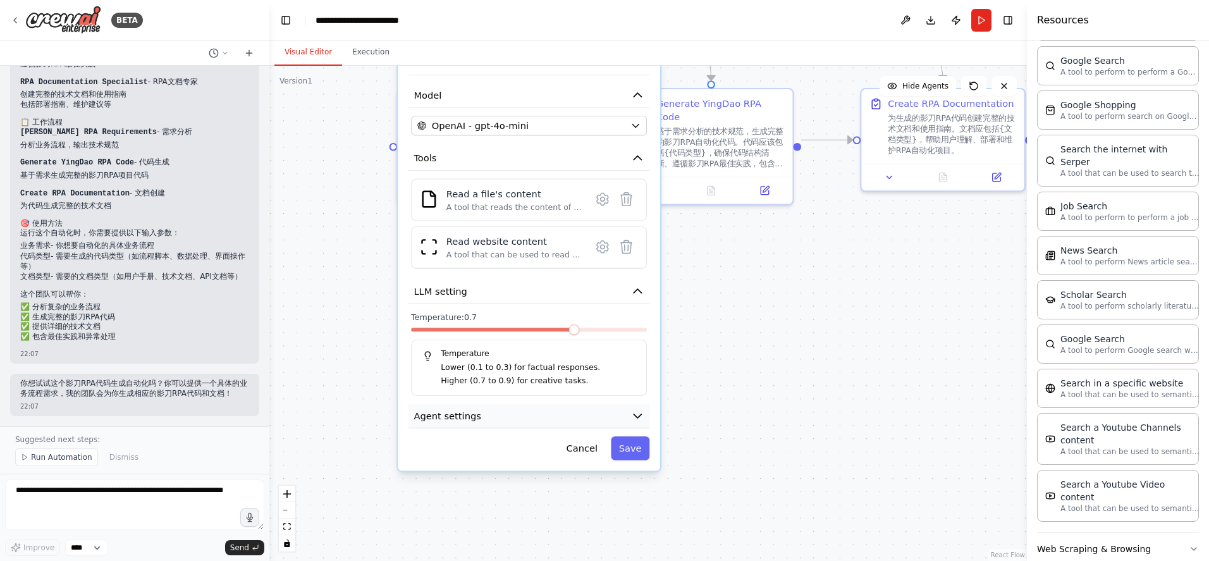
click at [625, 412] on button "Agent settings" at bounding box center [528, 416] width 241 height 25
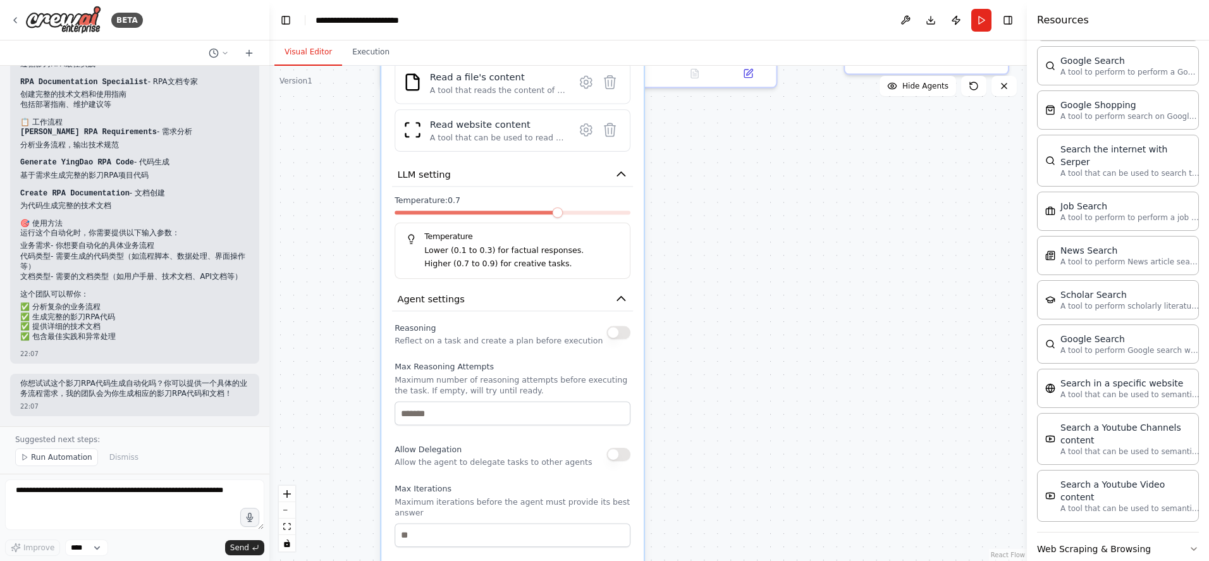
drag, startPoint x: 761, startPoint y: 465, endPoint x: 749, endPoint y: 341, distance: 124.6
click at [749, 341] on div ".deletable-edge-delete-btn { width: 20px; height: 20px; border: 0px solid #ffff…" at bounding box center [647, 313] width 757 height 495
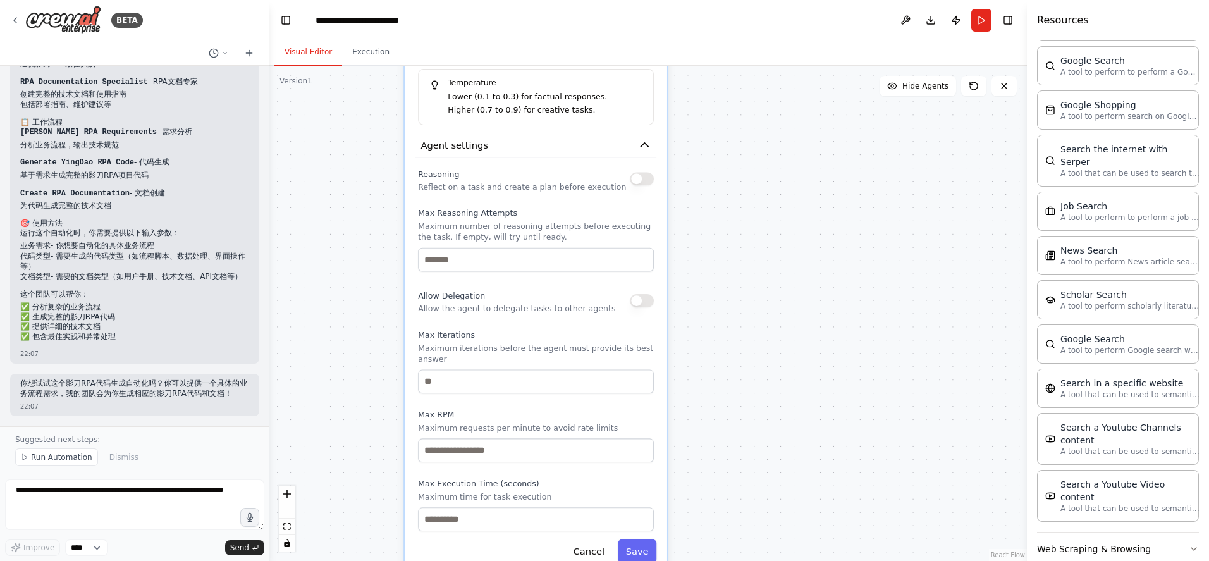
drag, startPoint x: 695, startPoint y: 415, endPoint x: 715, endPoint y: 260, distance: 156.2
click at [715, 260] on div ".deletable-edge-delete-btn { width: 20px; height: 20px; border: 0px solid #ffff…" at bounding box center [647, 313] width 757 height 495
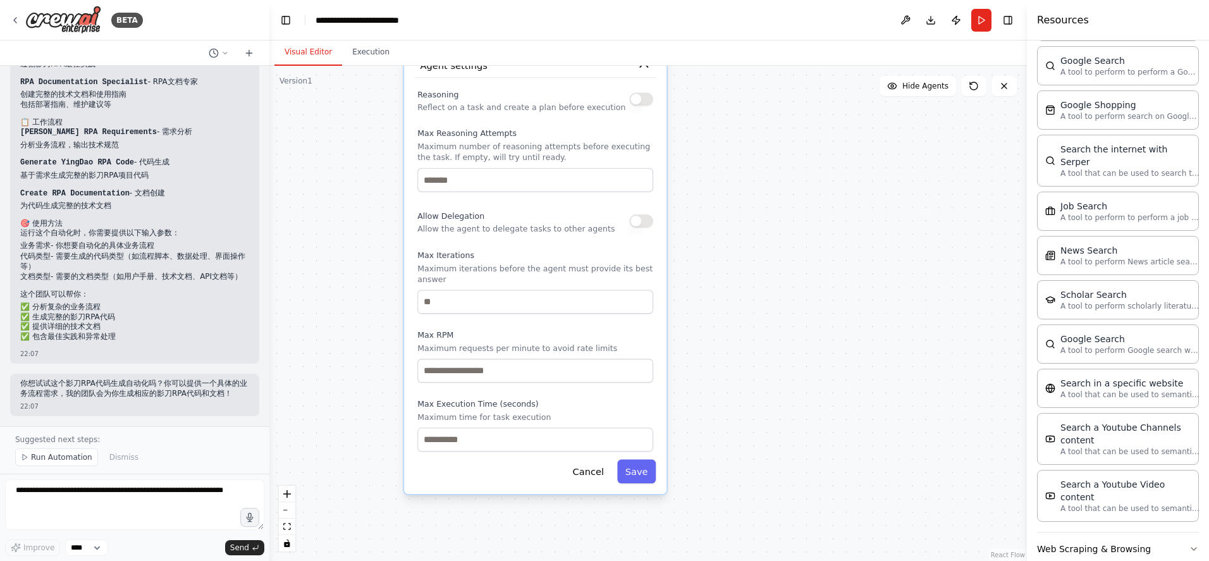
drag, startPoint x: 695, startPoint y: 395, endPoint x: 659, endPoint y: 505, distance: 116.0
click at [659, 505] on div ".deletable-edge-delete-btn { width: 20px; height: 20px; border: 0px solid #ffff…" at bounding box center [647, 313] width 757 height 495
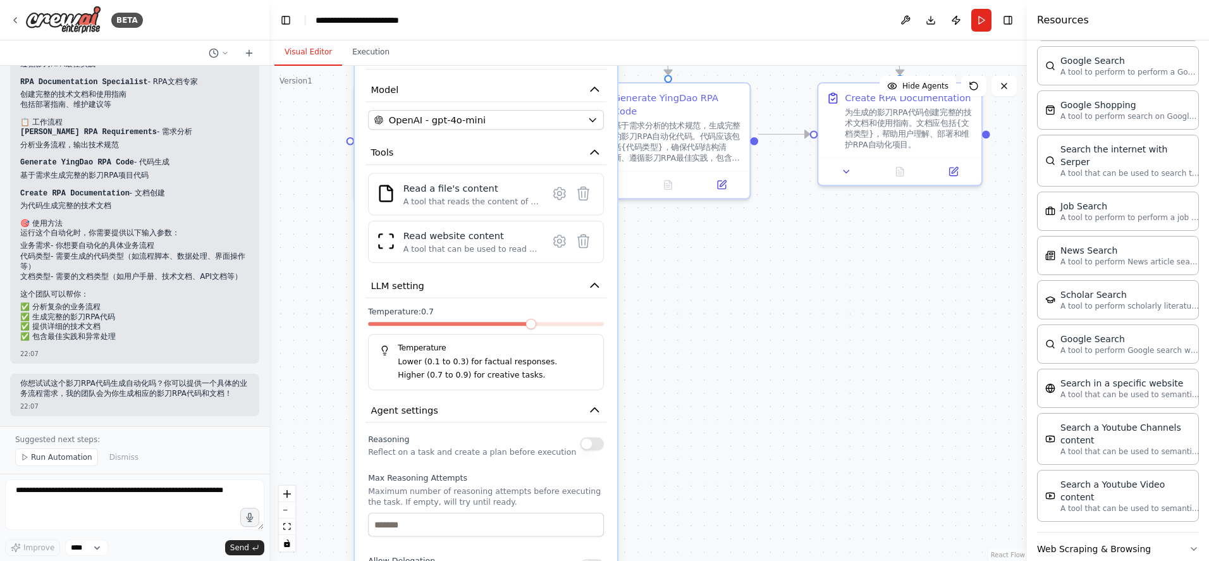
drag, startPoint x: 716, startPoint y: 334, endPoint x: 717, endPoint y: 479, distance: 144.2
click at [717, 479] on div ".deletable-edge-delete-btn { width: 20px; height: 20px; border: 0px solid #ffff…" at bounding box center [647, 313] width 757 height 495
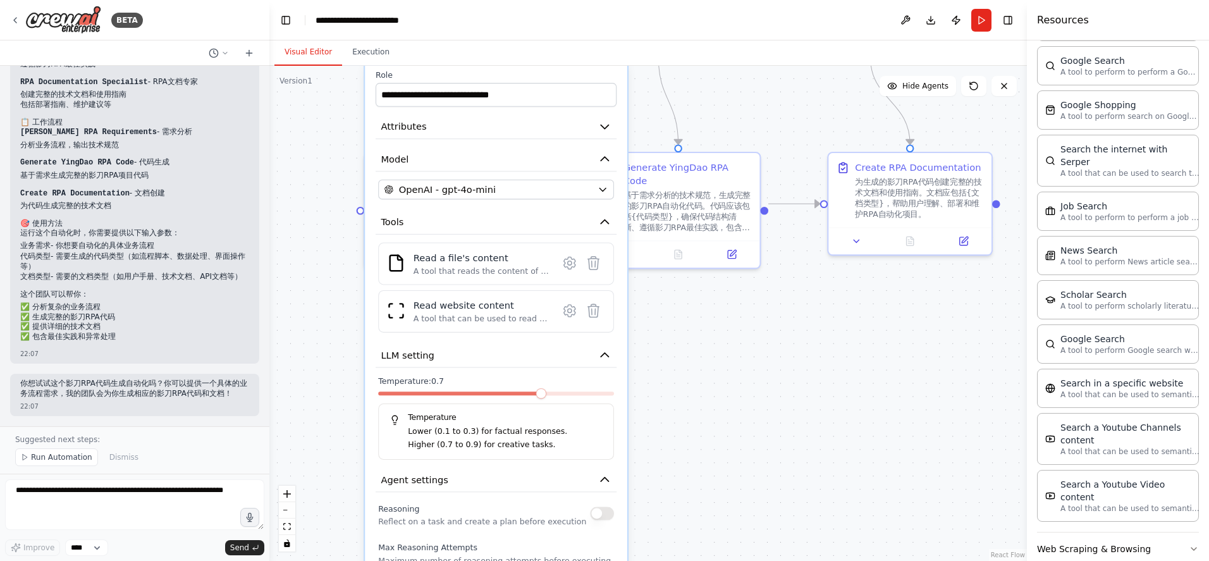
drag, startPoint x: 696, startPoint y: 340, endPoint x: 705, endPoint y: 367, distance: 29.2
click at [705, 367] on div ".deletable-edge-delete-btn { width: 20px; height: 20px; border: 0px solid #ffff…" at bounding box center [647, 313] width 757 height 495
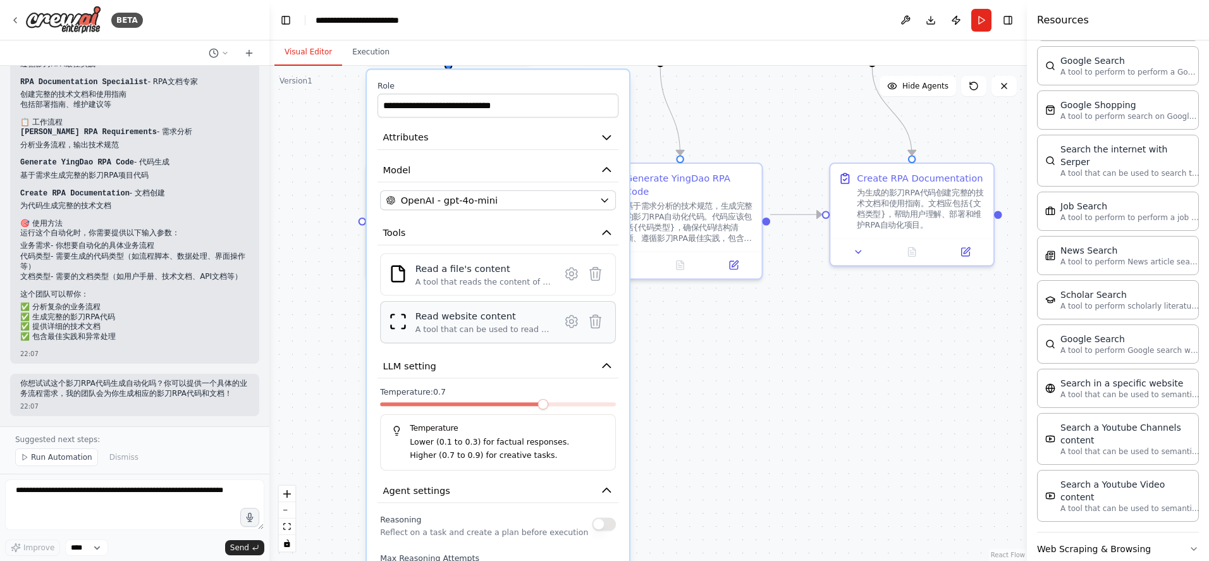
click at [512, 322] on div "Read website content" at bounding box center [483, 316] width 137 height 13
click at [572, 320] on icon at bounding box center [572, 321] width 4 height 4
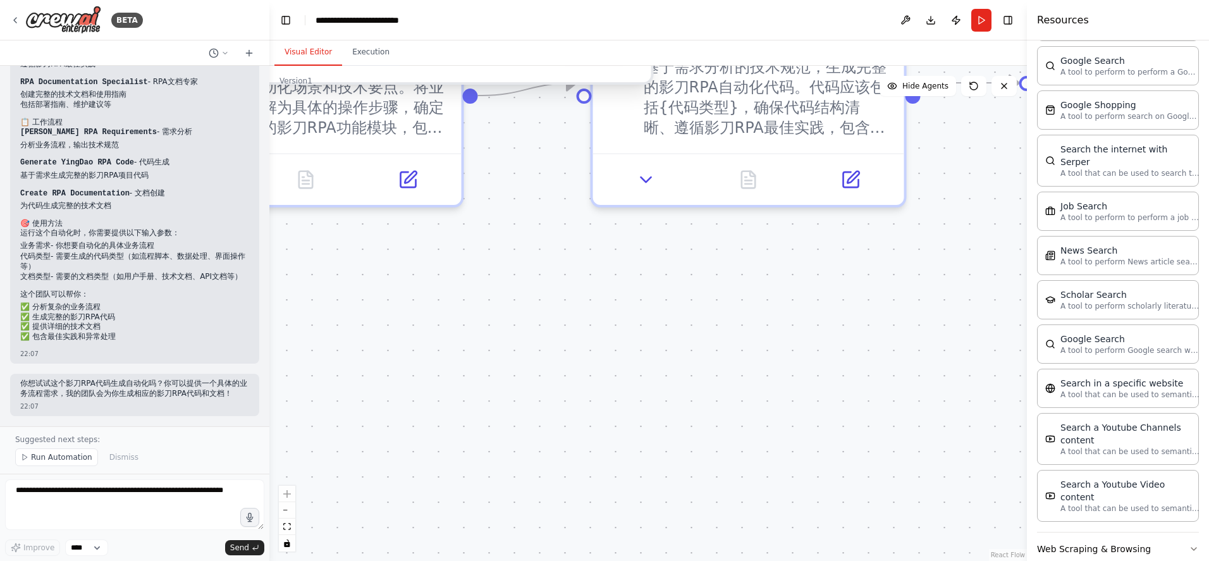
click at [596, 339] on div ".deletable-edge-delete-btn { width: 20px; height: 20px; border: 0px solid #ffff…" at bounding box center [647, 313] width 757 height 495
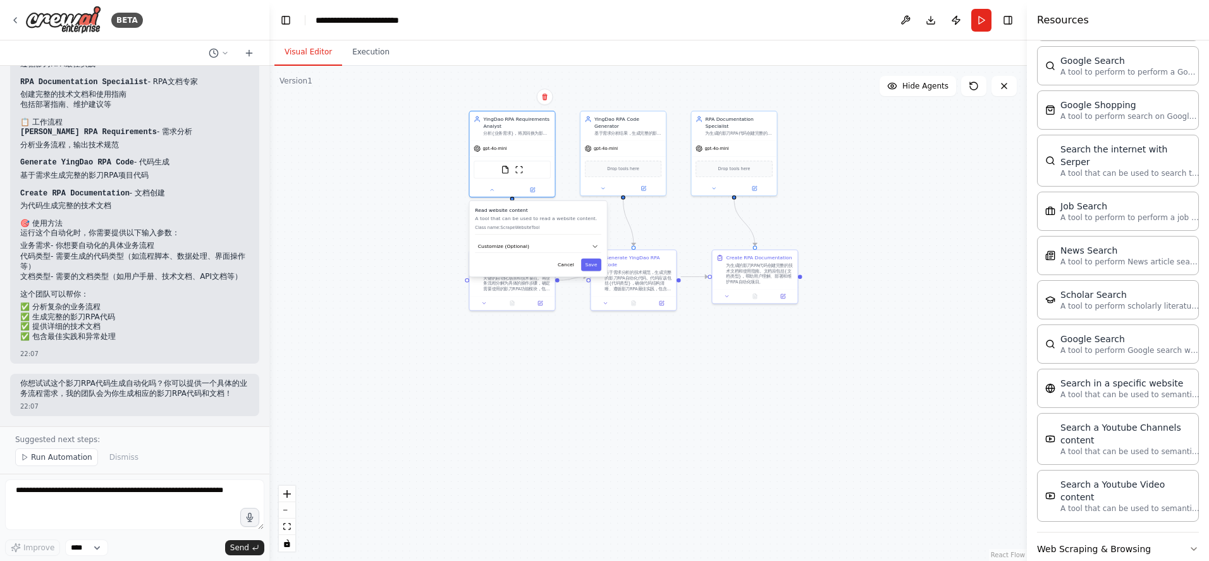
drag, startPoint x: 606, startPoint y: 329, endPoint x: 610, endPoint y: 339, distance: 10.8
click at [610, 329] on div ".deletable-edge-delete-btn { width: 20px; height: 20px; border: 0px solid #ffff…" at bounding box center [647, 313] width 757 height 495
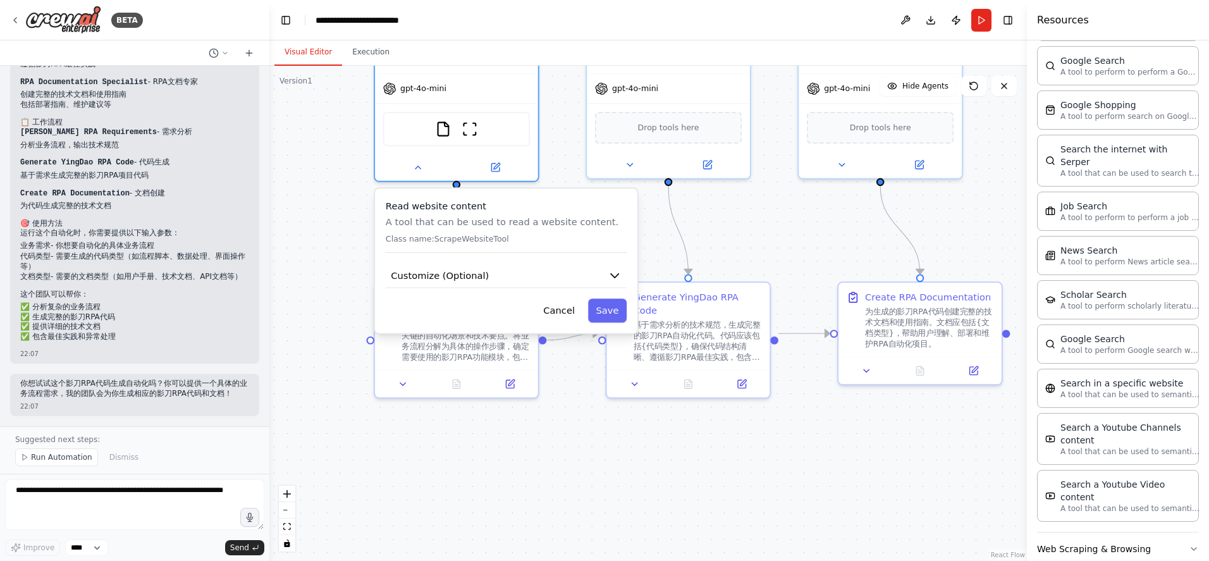
drag, startPoint x: 680, startPoint y: 169, endPoint x: 754, endPoint y: 238, distance: 100.7
click at [754, 238] on div ".deletable-edge-delete-btn { width: 20px; height: 20px; border: 0px solid #ffff…" at bounding box center [647, 313] width 757 height 495
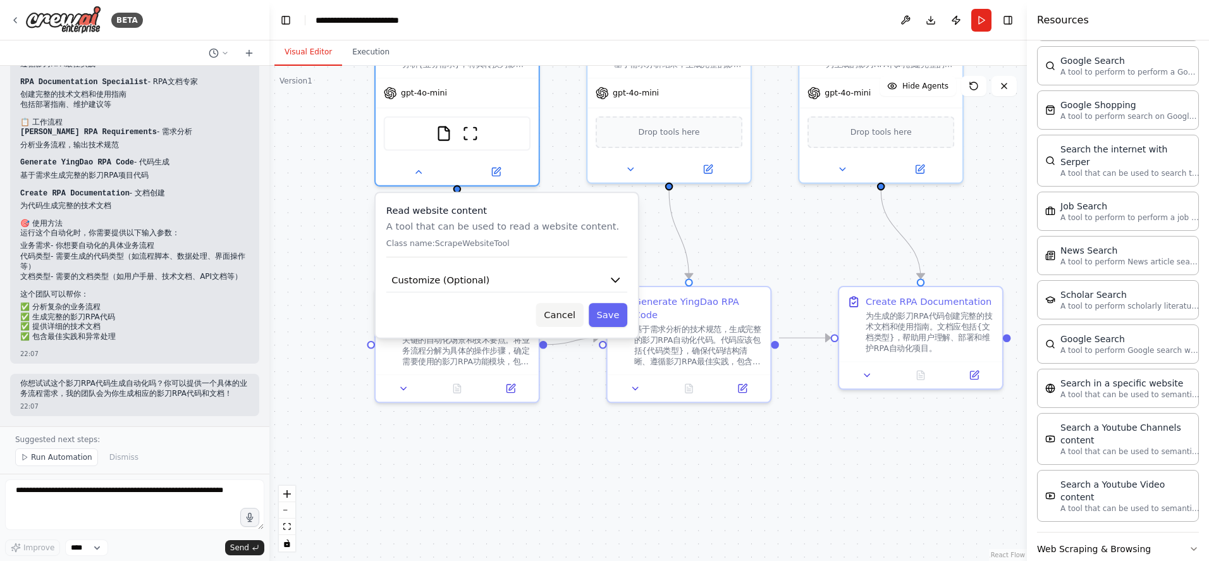
click at [567, 318] on button "Cancel" at bounding box center [559, 315] width 47 height 24
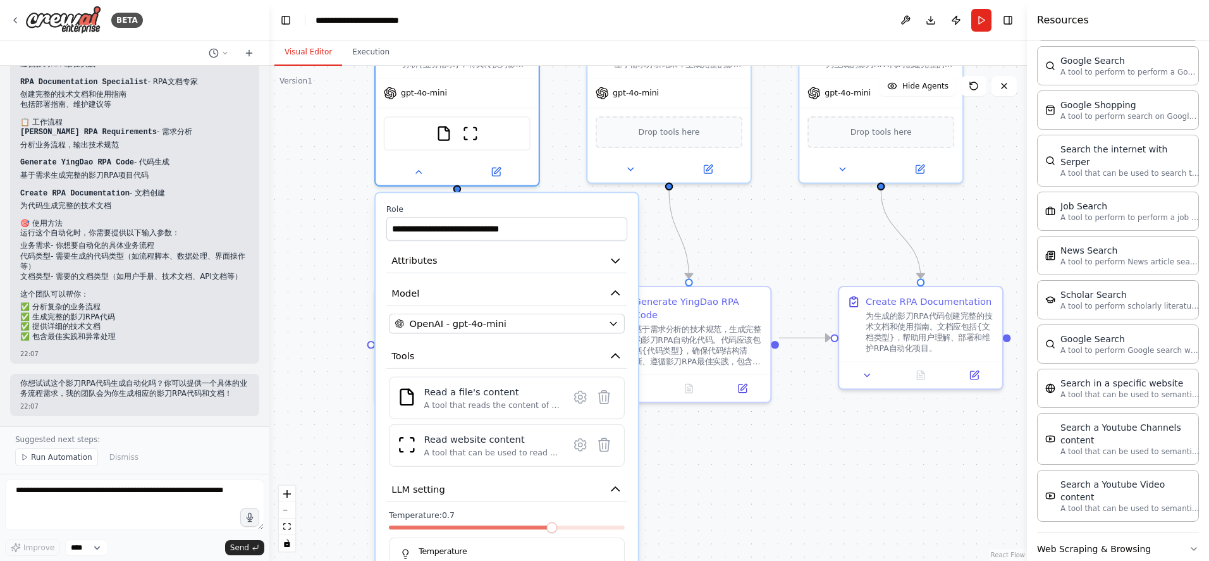
click at [702, 240] on div ".deletable-edge-delete-btn { width: 20px; height: 20px; border: 0px solid #ffff…" at bounding box center [647, 313] width 757 height 495
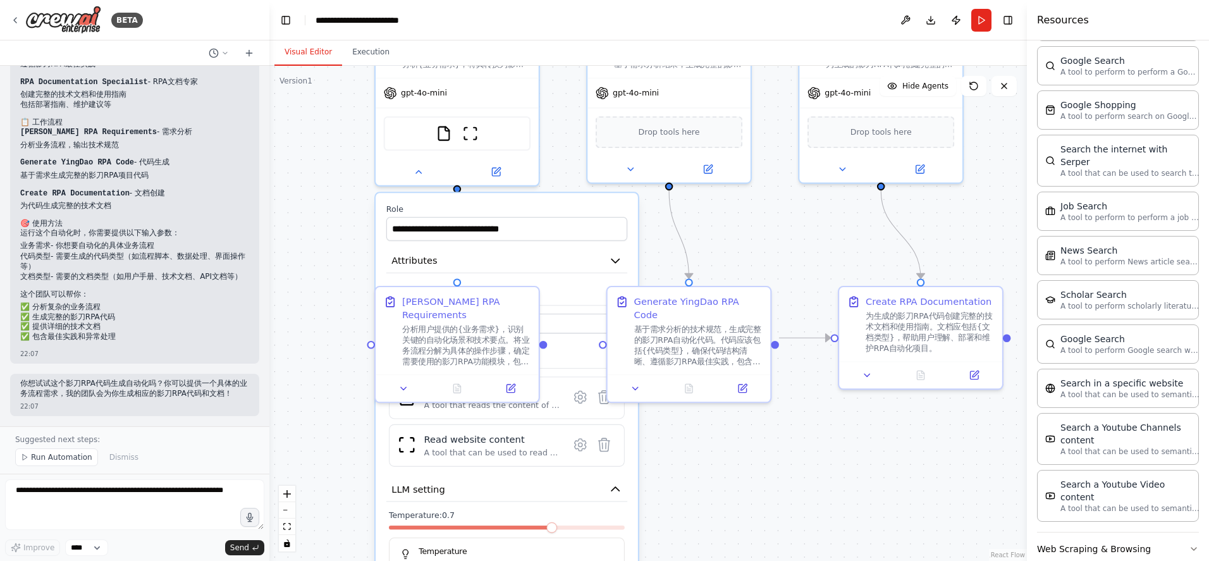
click at [767, 228] on div ".deletable-edge-delete-btn { width: 20px; height: 20px; border: 0px solid #ffff…" at bounding box center [647, 313] width 757 height 495
click at [557, 214] on label "Role" at bounding box center [506, 209] width 241 height 11
click at [560, 204] on label "Role" at bounding box center [506, 209] width 241 height 11
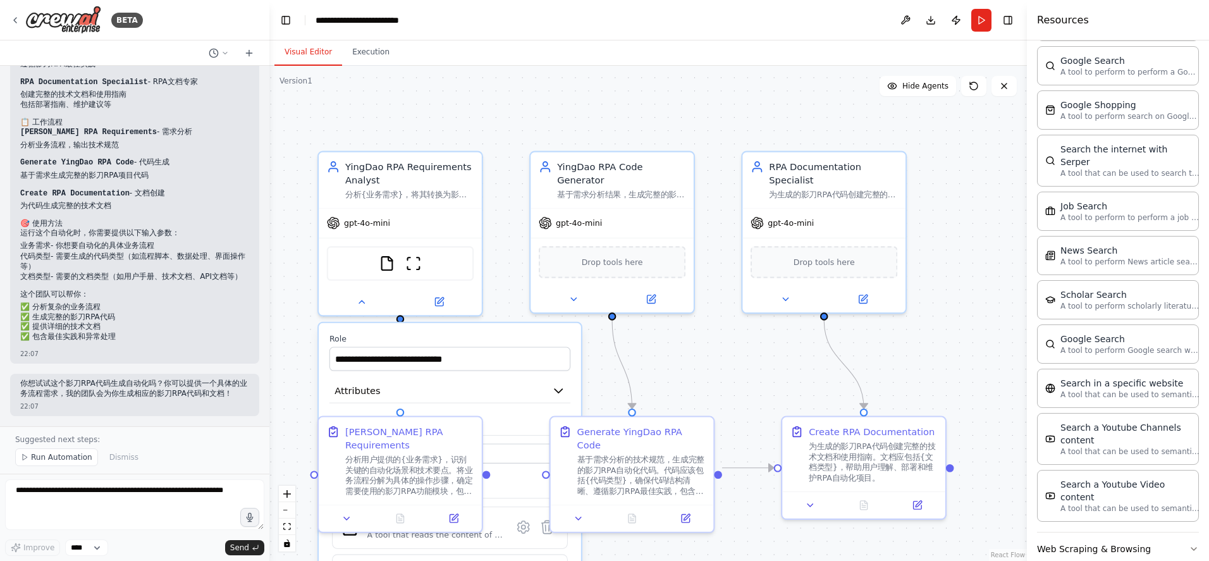
drag, startPoint x: 694, startPoint y: 223, endPoint x: 710, endPoint y: 295, distance: 74.5
click at [710, 295] on div ".deletable-edge-delete-btn { width: 20px; height: 20px; border: 0px solid #ffff…" at bounding box center [647, 313] width 757 height 495
click at [599, 188] on div "基于需求分析结果，生成完整的影刀RPA自动化代码，包括{代码类型}。确保代码结构清晰、逻辑完整、包含异常处理和最佳实践" at bounding box center [621, 192] width 128 height 11
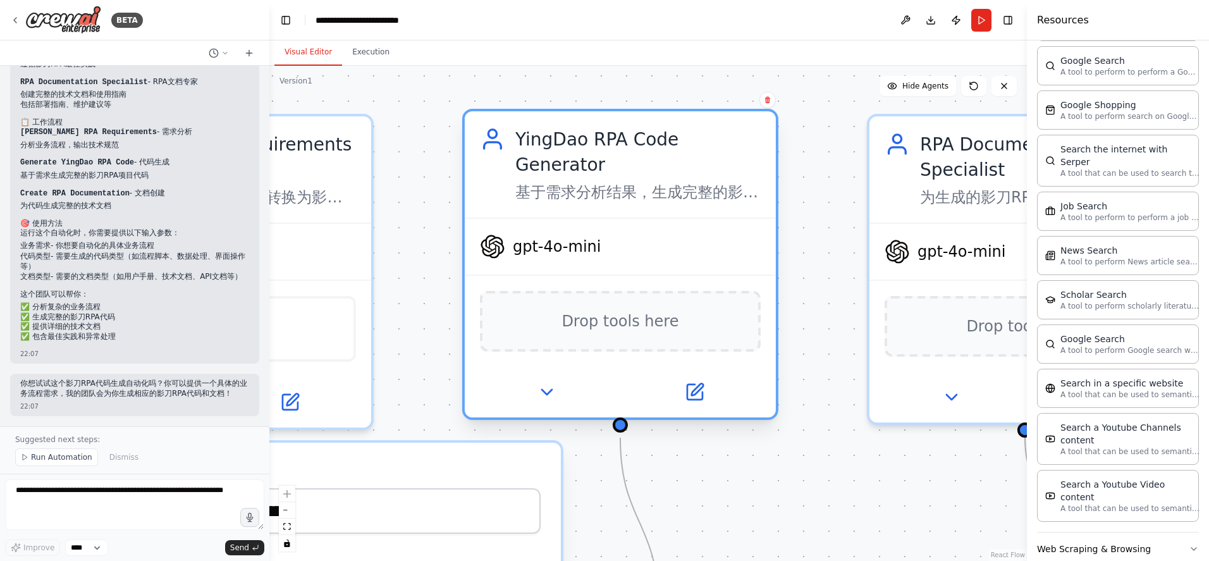
click at [635, 195] on div "基于需求分析结果，生成完整的影刀RPA自动化代码，包括{代码类型}。确保代码结构清晰、逻辑完整、包含异常处理和最佳实践" at bounding box center [637, 192] width 245 height 20
click at [635, 191] on div "基于需求分析结果，生成完整的影刀RPA自动化代码，包括{代码类型}。确保代码结构清晰、逻辑完整、包含异常处理和最佳实践" at bounding box center [637, 192] width 245 height 20
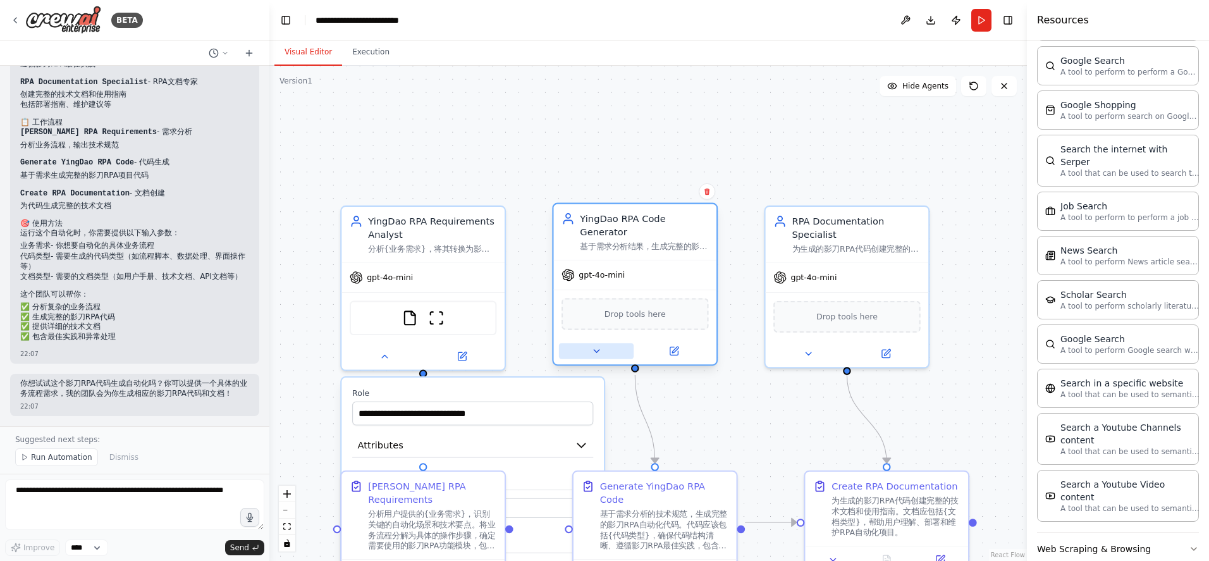
click at [589, 353] on button at bounding box center [596, 351] width 75 height 16
click at [587, 343] on button at bounding box center [596, 351] width 75 height 16
click at [585, 350] on button at bounding box center [596, 351] width 75 height 16
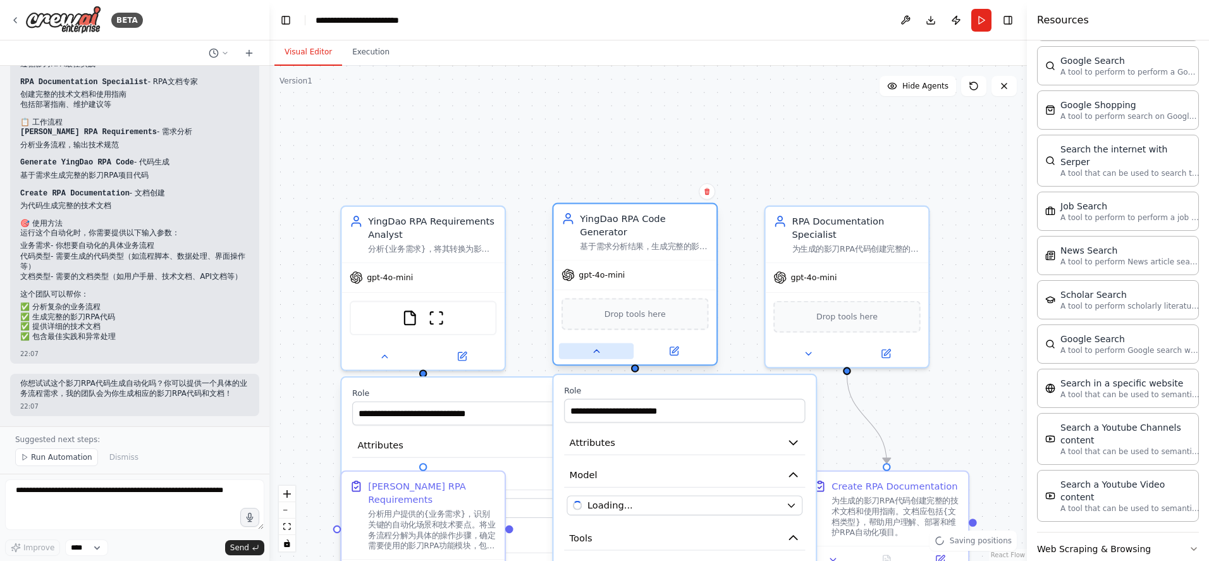
click at [585, 350] on button at bounding box center [596, 351] width 75 height 16
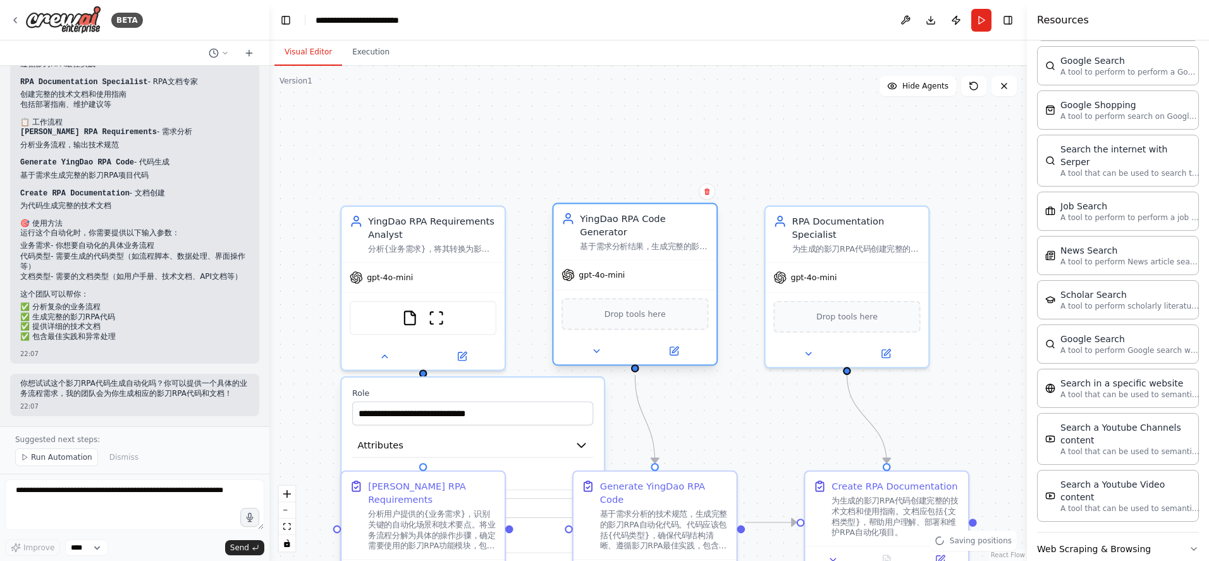
click at [625, 217] on div "YingDao RPA Code Generator" at bounding box center [644, 225] width 128 height 27
click at [597, 353] on icon at bounding box center [596, 351] width 11 height 11
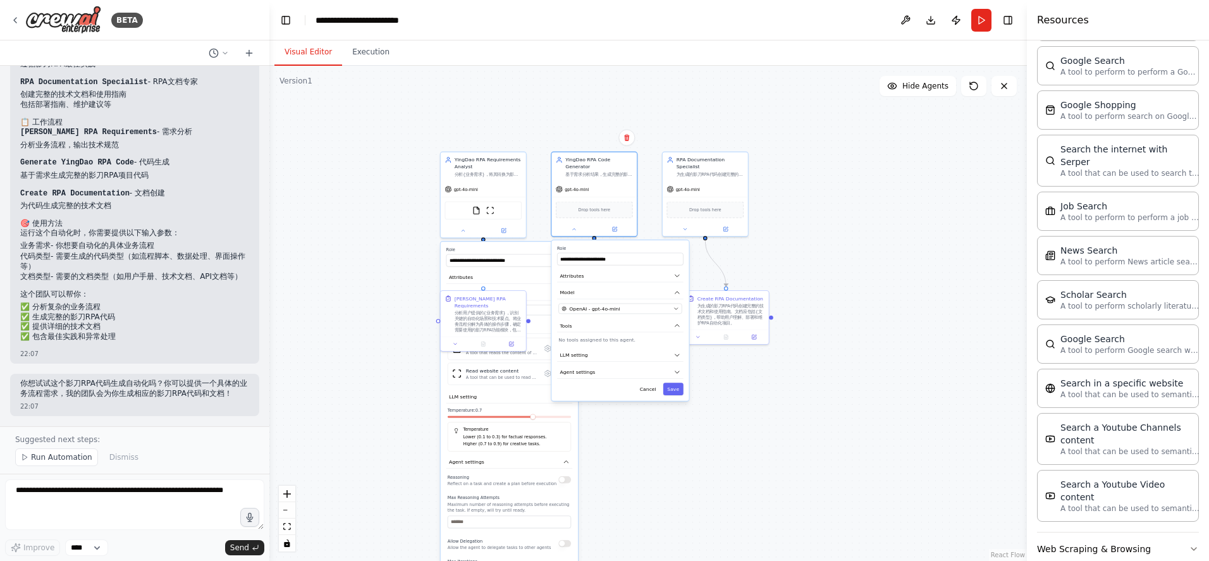
drag, startPoint x: 852, startPoint y: 415, endPoint x: 789, endPoint y: 268, distance: 159.5
click at [790, 268] on div ".deletable-edge-delete-btn { width: 20px; height: 20px; border: 0px solid #ffff…" at bounding box center [647, 313] width 757 height 495
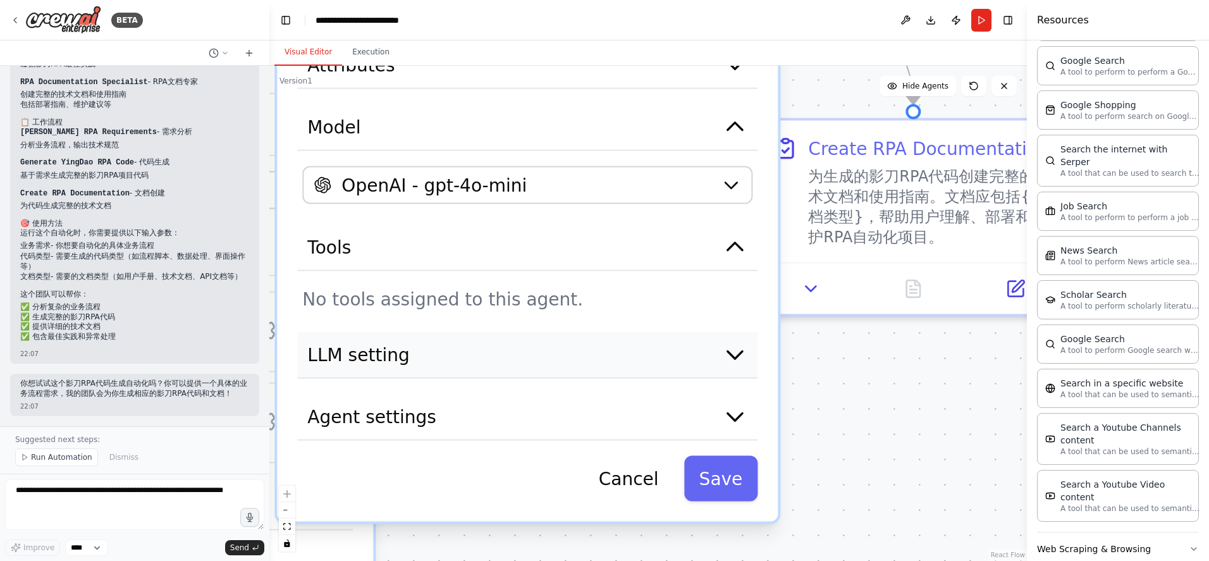
click at [619, 351] on button "LLM setting" at bounding box center [527, 355] width 460 height 47
drag, startPoint x: 714, startPoint y: 364, endPoint x: 730, endPoint y: 355, distance: 18.4
click at [720, 362] on button "LLM setting" at bounding box center [527, 355] width 460 height 47
click at [737, 355] on icon "button" at bounding box center [735, 356] width 15 height 8
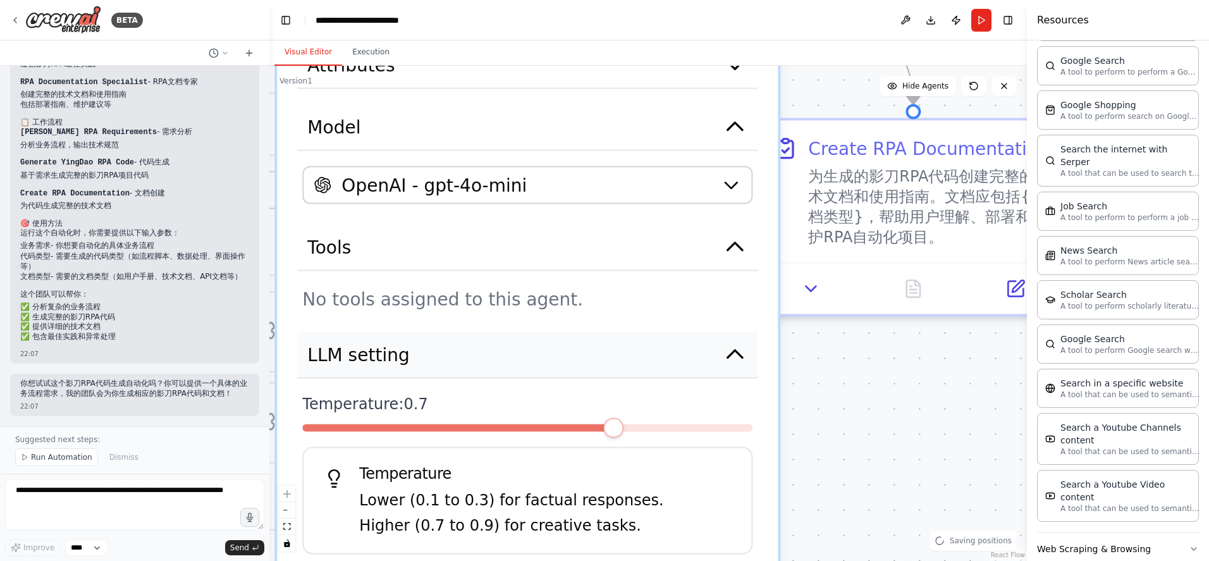
click at [732, 357] on icon "button" at bounding box center [735, 354] width 15 height 8
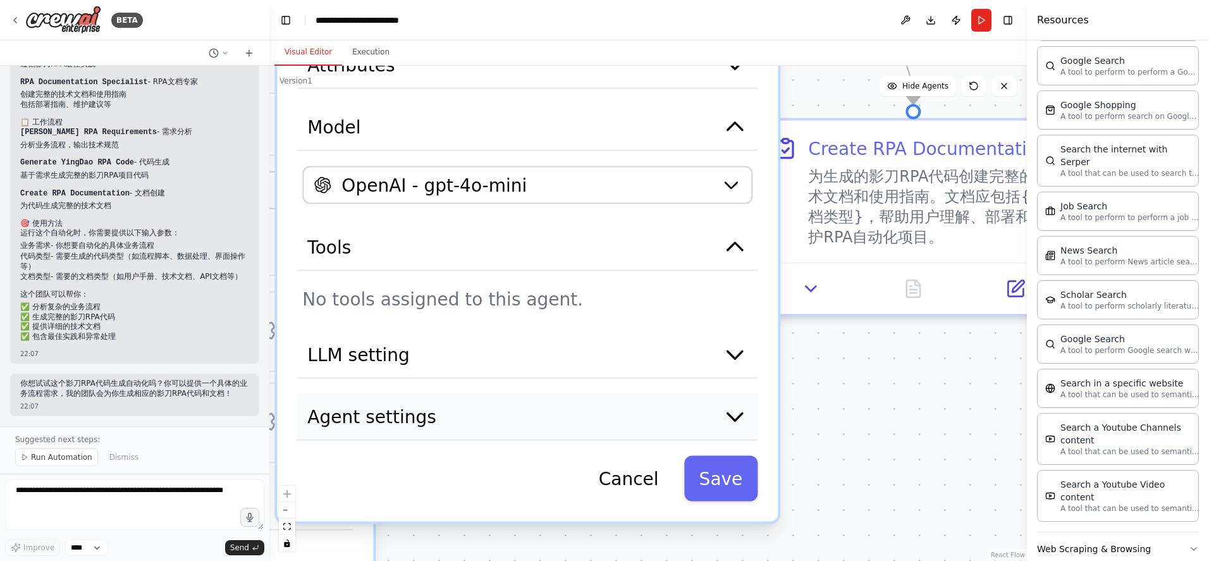
click at [728, 417] on icon "button" at bounding box center [734, 416] width 25 height 25
click at [740, 415] on icon "button" at bounding box center [735, 418] width 15 height 8
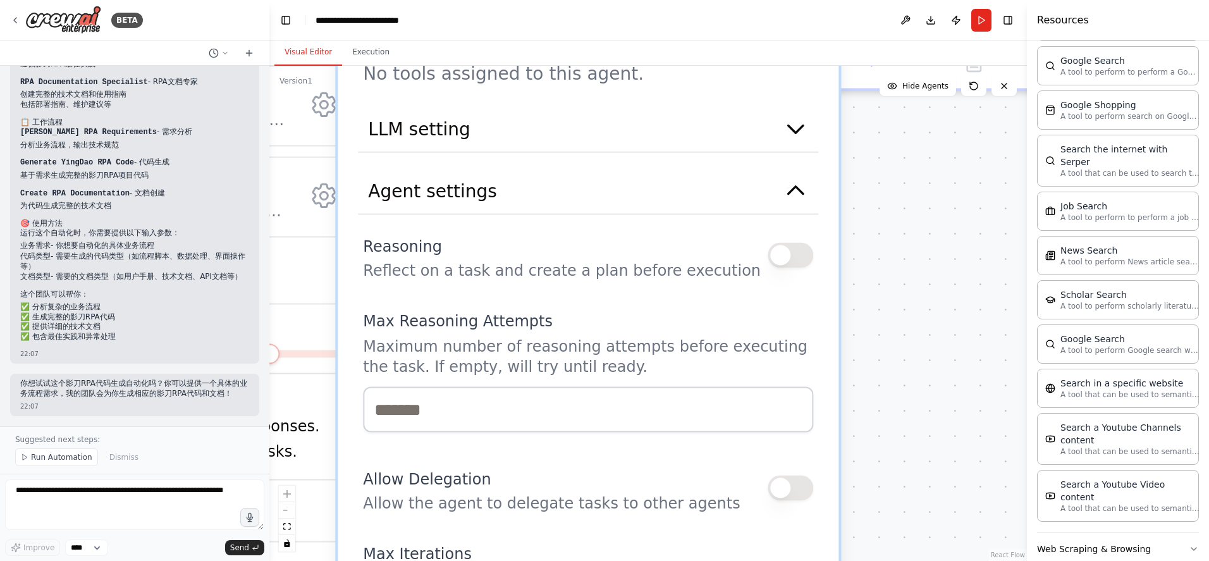
drag, startPoint x: 806, startPoint y: 453, endPoint x: 869, endPoint y: 217, distance: 244.2
click at [869, 217] on div ".deletable-edge-delete-btn { width: 20px; height: 20px; border: 0px solid #ffff…" at bounding box center [647, 313] width 757 height 495
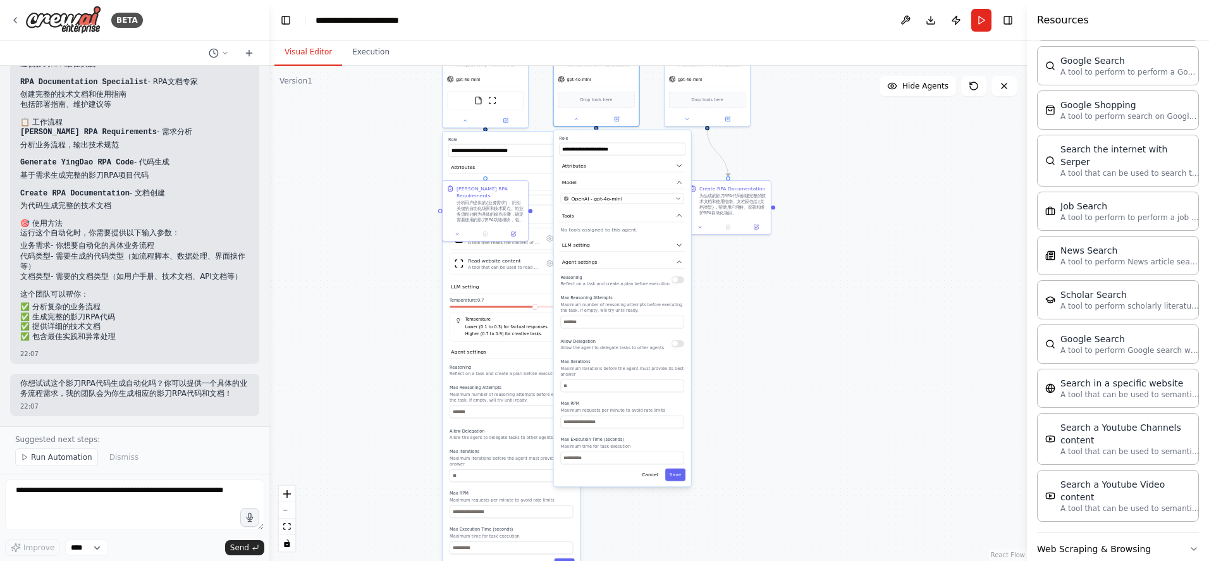
drag, startPoint x: 854, startPoint y: 469, endPoint x: 721, endPoint y: 376, distance: 162.6
click at [721, 376] on div ".deletable-edge-delete-btn { width: 20px; height: 20px; border: 0px solid #ffff…" at bounding box center [647, 313] width 757 height 495
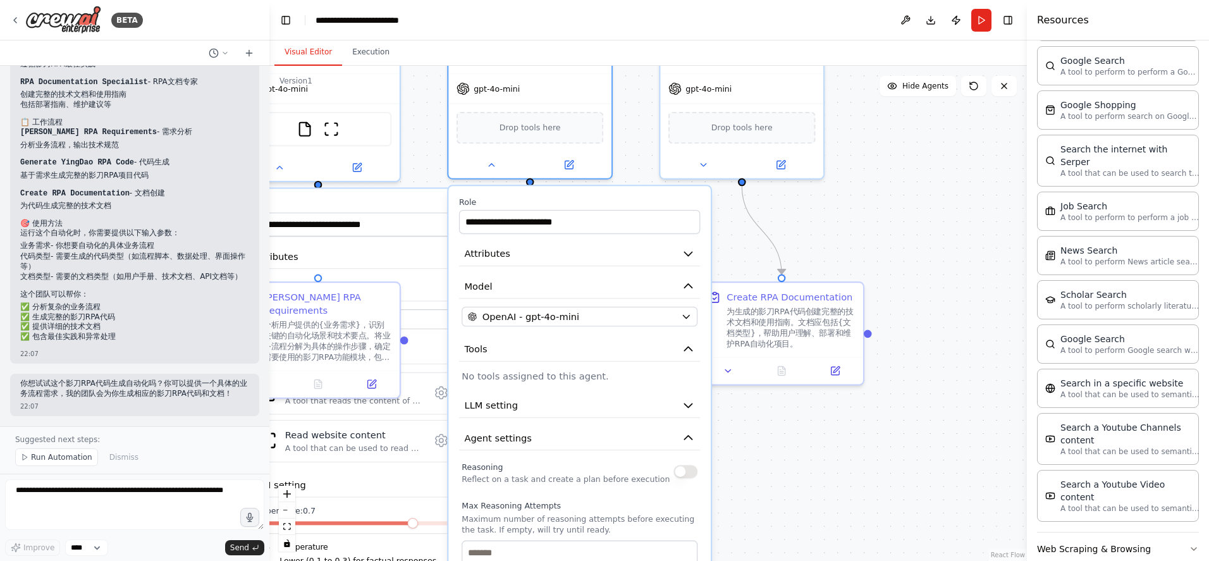
drag, startPoint x: 718, startPoint y: 232, endPoint x: 779, endPoint y: 444, distance: 220.3
click at [773, 474] on div ".deletable-edge-delete-btn { width: 20px; height: 20px; border: 0px solid #ffff…" at bounding box center [647, 313] width 757 height 495
click at [803, 450] on div ".deletable-edge-delete-btn { width: 20px; height: 20px; border: 0px solid #ffff…" at bounding box center [647, 313] width 757 height 495
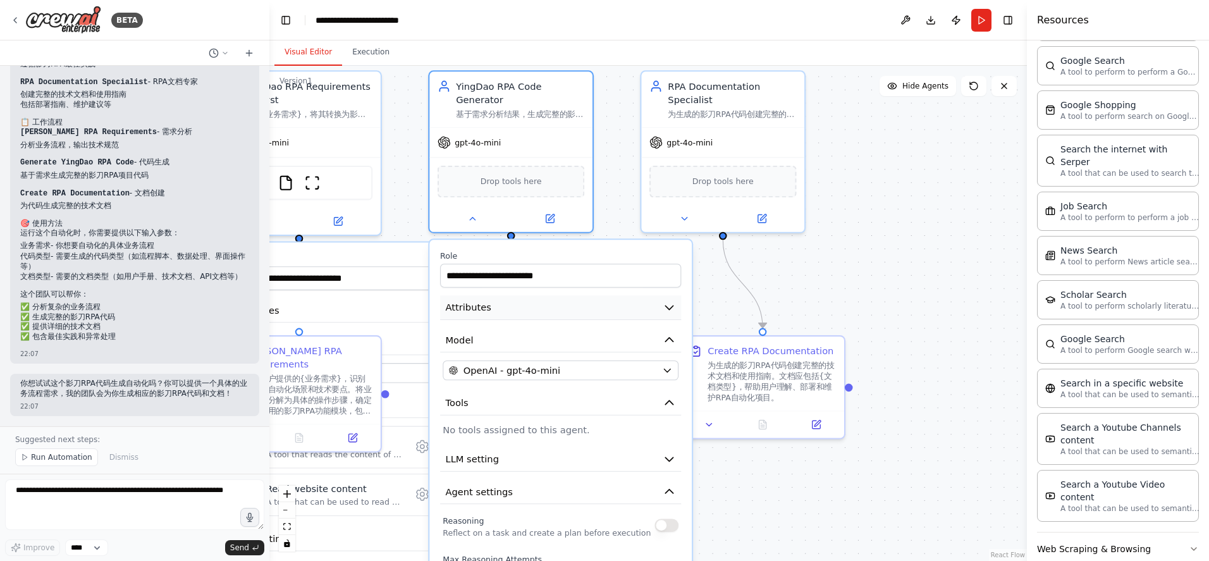
click at [671, 305] on icon "button" at bounding box center [669, 307] width 13 height 13
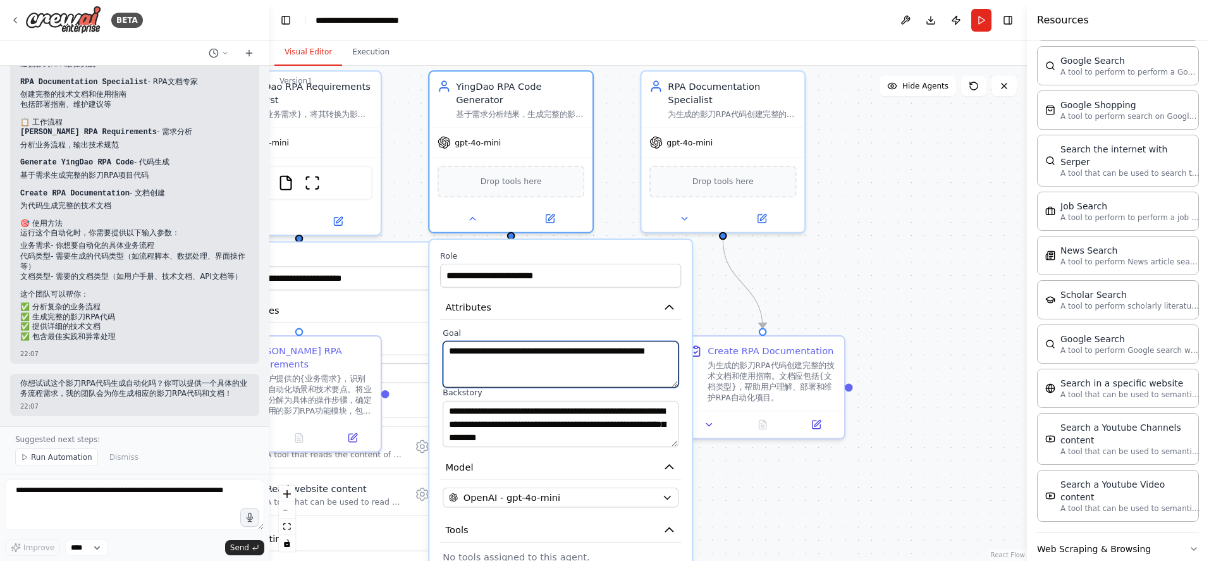
click at [554, 377] on textarea "**********" at bounding box center [561, 364] width 236 height 46
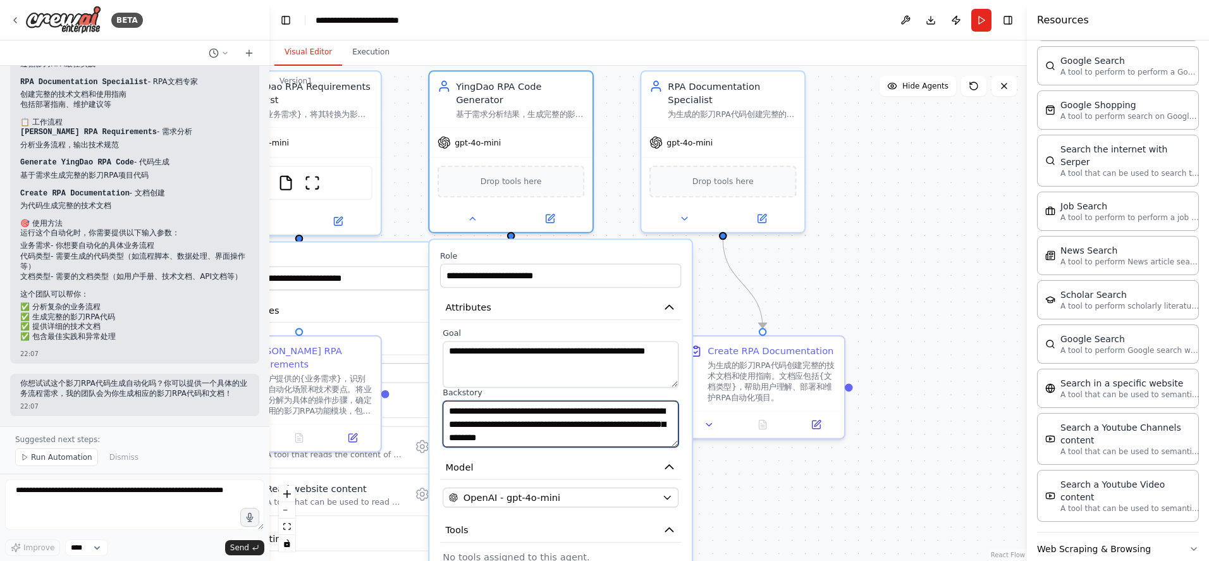
click at [571, 419] on textarea "**********" at bounding box center [561, 424] width 236 height 46
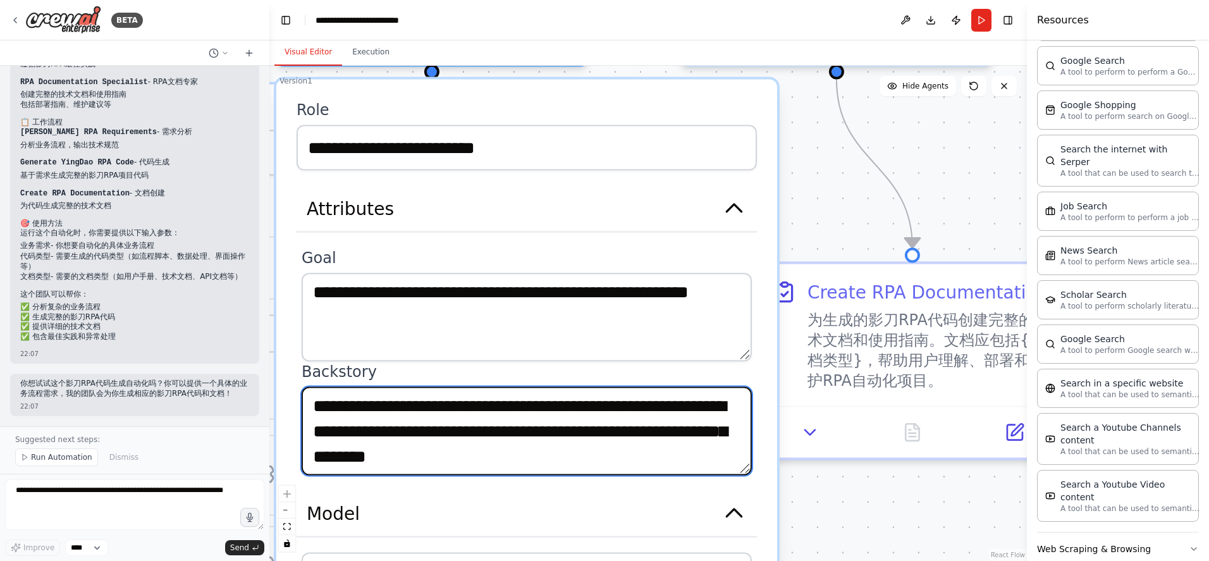
click at [683, 443] on textarea "**********" at bounding box center [527, 431] width 450 height 89
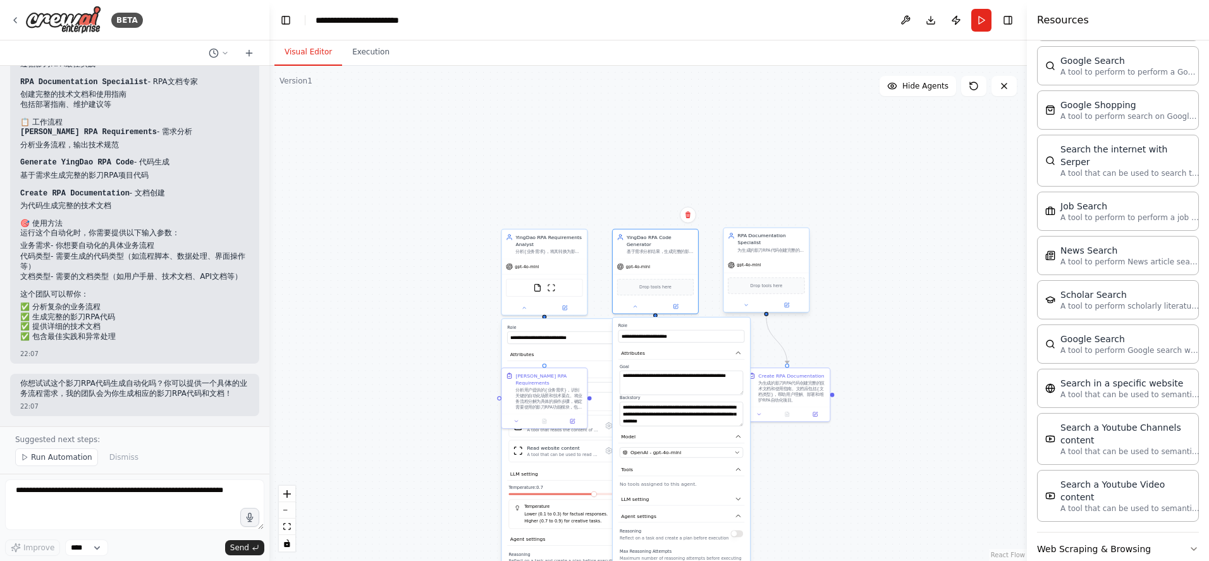
click at [767, 269] on div "gpt-4o-mini" at bounding box center [765, 264] width 85 height 15
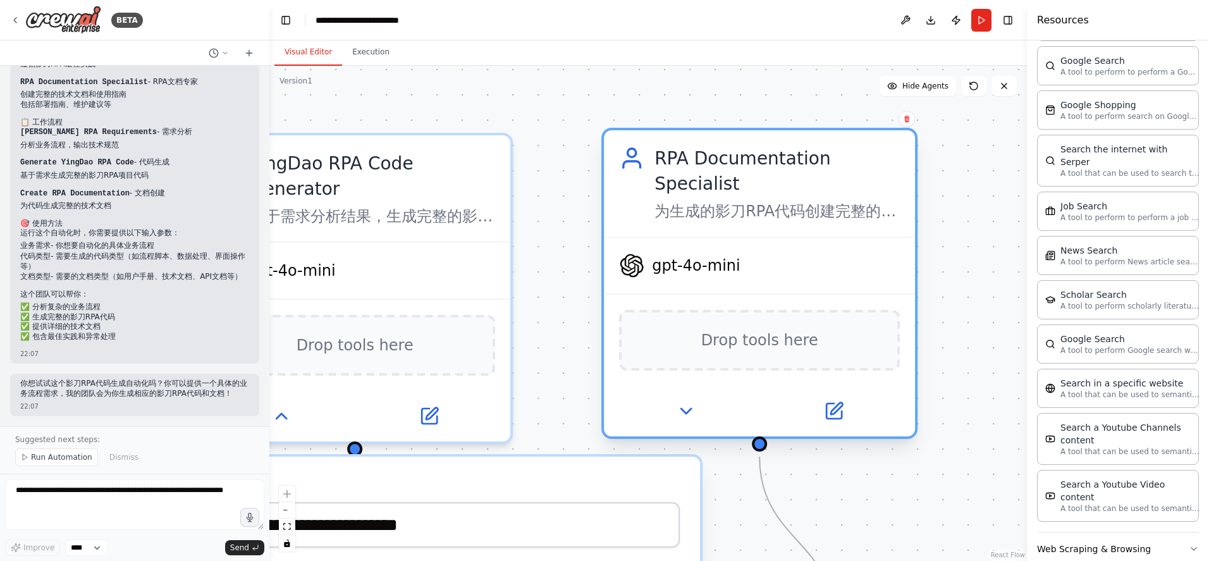
click at [685, 269] on span "gpt-4o-mini" at bounding box center [696, 265] width 89 height 20
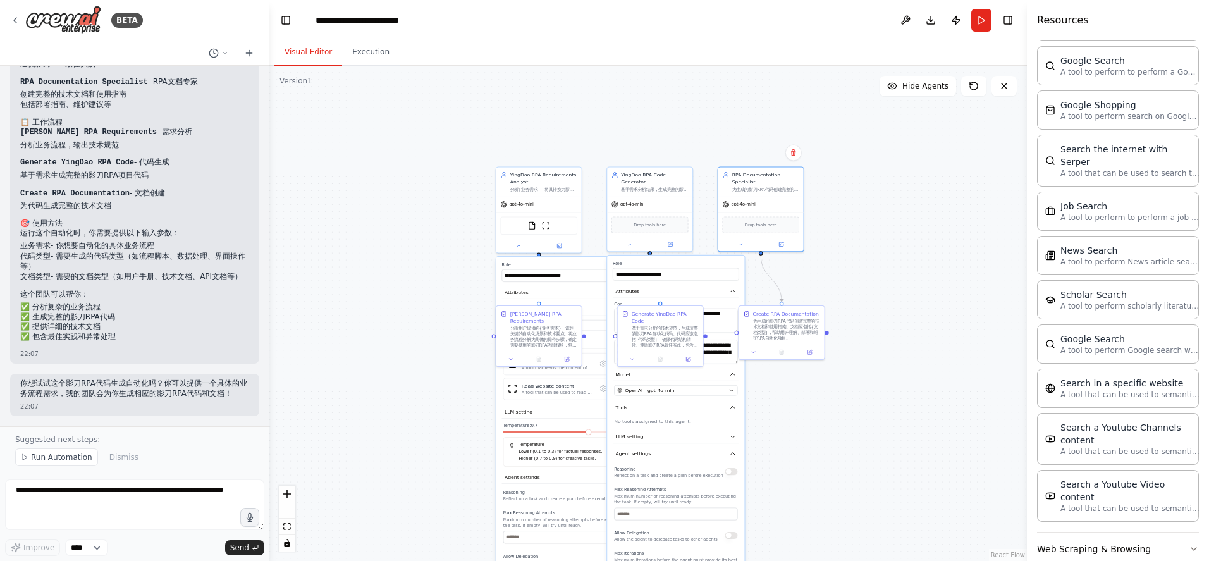
drag, startPoint x: 868, startPoint y: 384, endPoint x: 863, endPoint y: 295, distance: 89.3
click at [863, 295] on div ".deletable-edge-delete-btn { width: 20px; height: 20px; border: 0px solid #ffff…" at bounding box center [647, 313] width 757 height 495
click at [833, 368] on div ".deletable-edge-delete-btn { width: 20px; height: 20px; border: 0px solid #ffff…" at bounding box center [647, 313] width 757 height 495
click at [815, 429] on div ".deletable-edge-delete-btn { width: 20px; height: 20px; border: 0px solid #ffff…" at bounding box center [647, 313] width 757 height 495
click at [382, 324] on div ".deletable-edge-delete-btn { width: 20px; height: 20px; border: 0px solid #ffff…" at bounding box center [647, 313] width 757 height 495
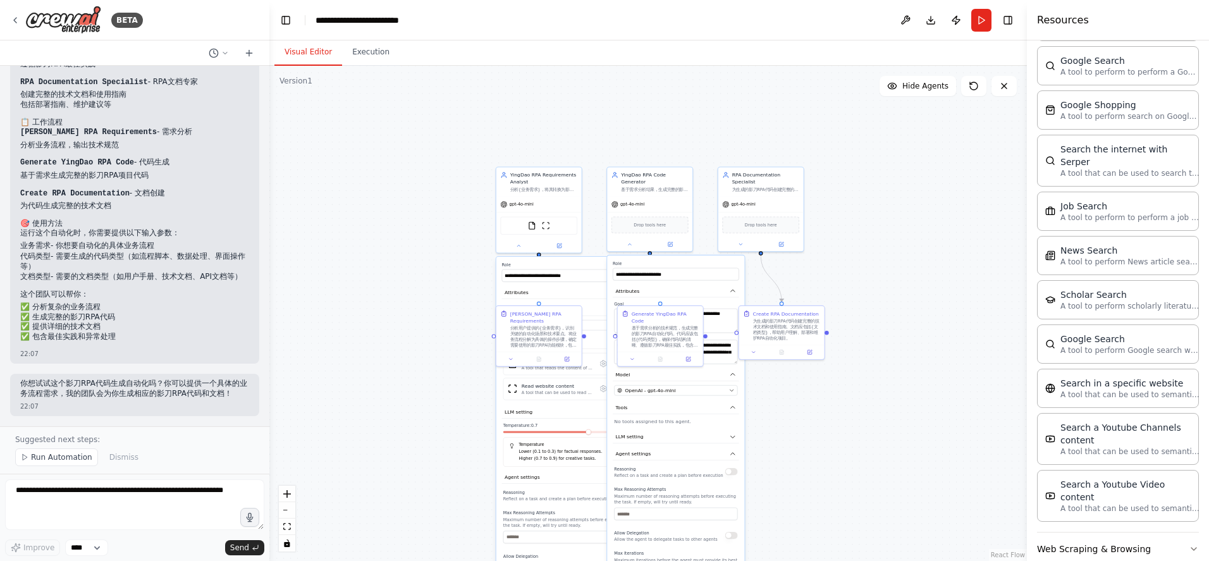
click at [109, 324] on li "✅ 提供详细的技术文档" at bounding box center [134, 327] width 229 height 10
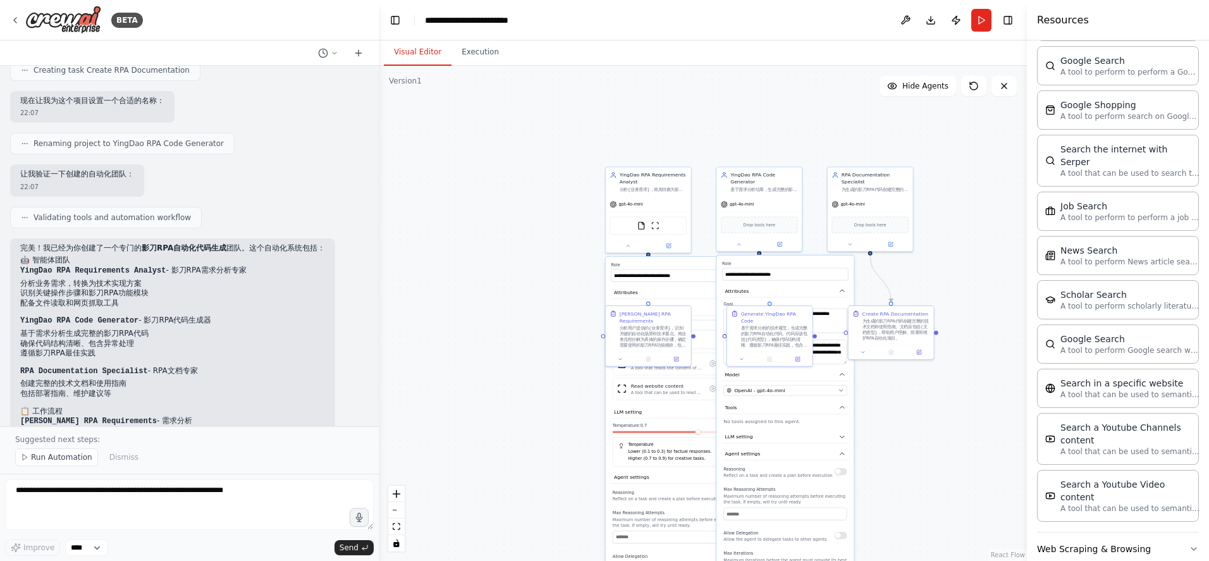
scroll to position [1111, 0]
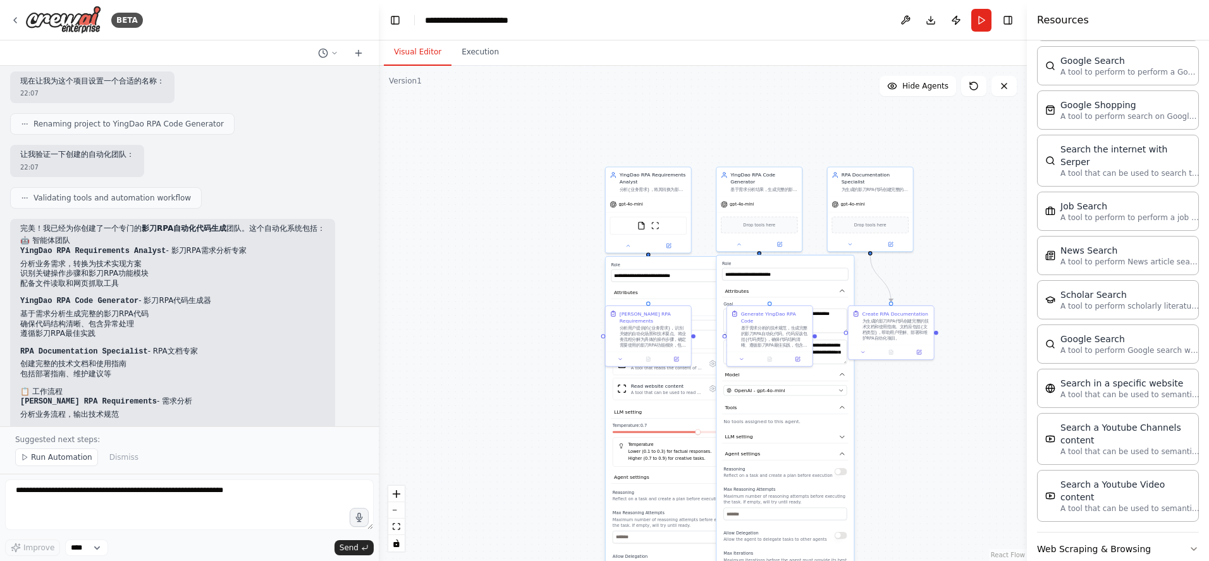
drag, startPoint x: 265, startPoint y: 255, endPoint x: 338, endPoint y: 269, distance: 74.0
click at [374, 269] on div at bounding box center [376, 280] width 5 height 561
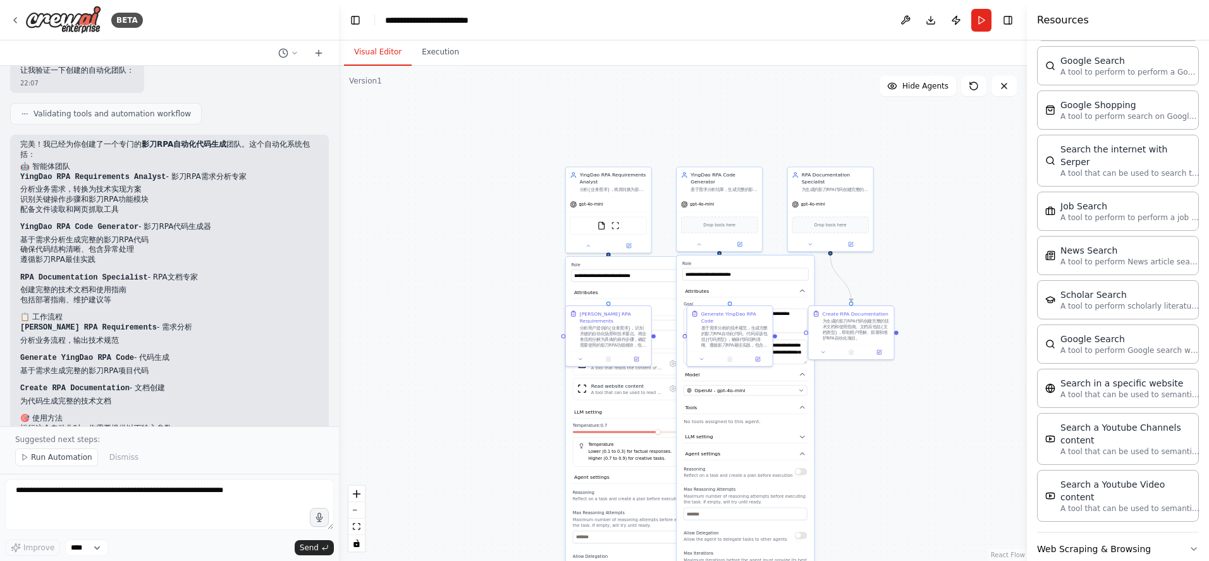
scroll to position [1223, 0]
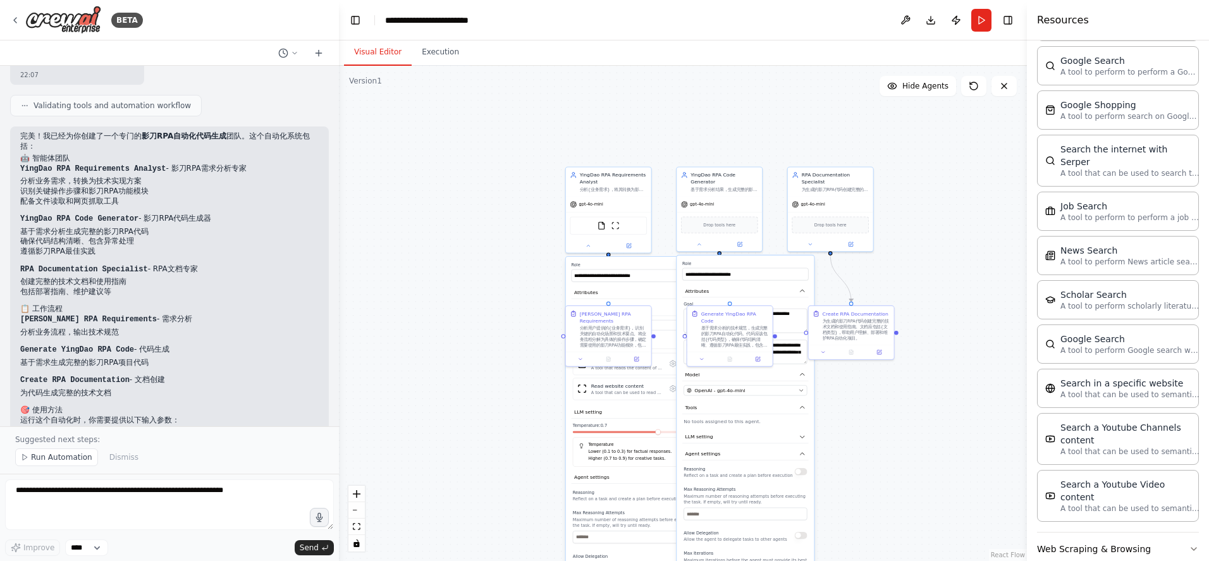
click at [419, 252] on div ".deletable-edge-delete-btn { width: 20px; height: 20px; border: 0px solid #ffff…" at bounding box center [683, 313] width 688 height 495
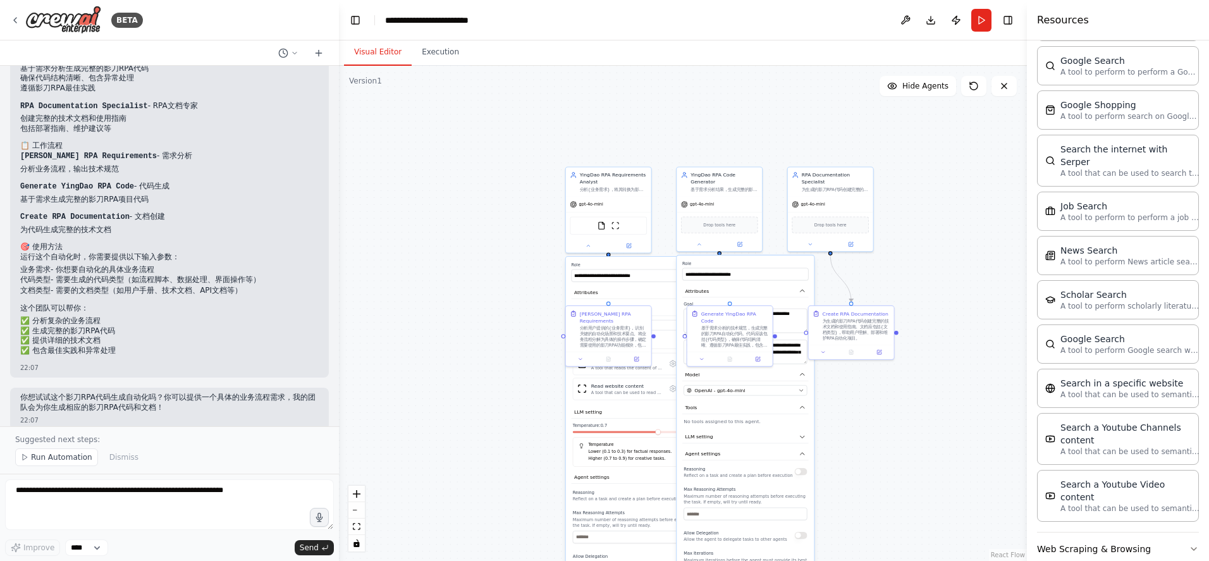
scroll to position [1396, 0]
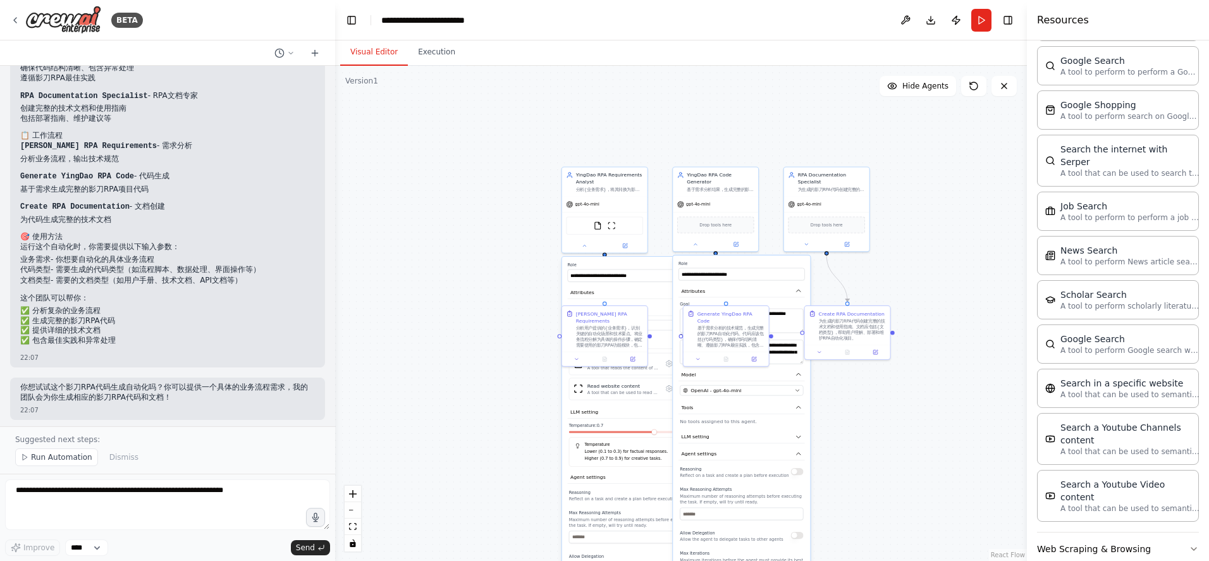
drag, startPoint x: 334, startPoint y: 370, endPoint x: 335, endPoint y: 364, distance: 6.4
click at [335, 364] on div "BETA Hello! I'm the CrewAI assistant. What kind of automation do you want to bu…" at bounding box center [604, 280] width 1209 height 561
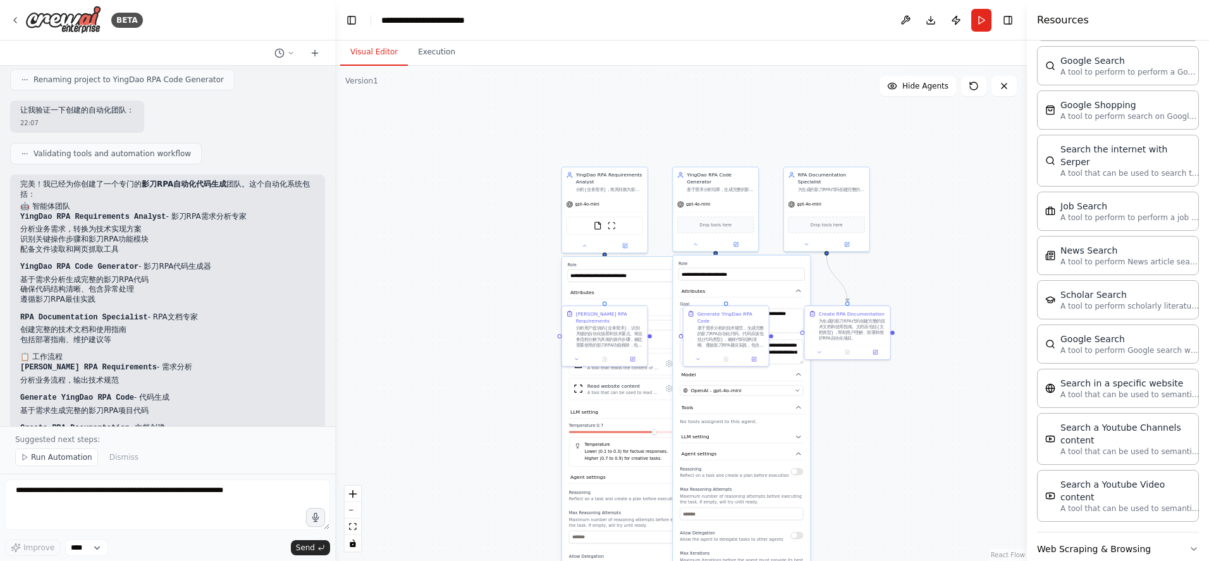
scroll to position [1173, 0]
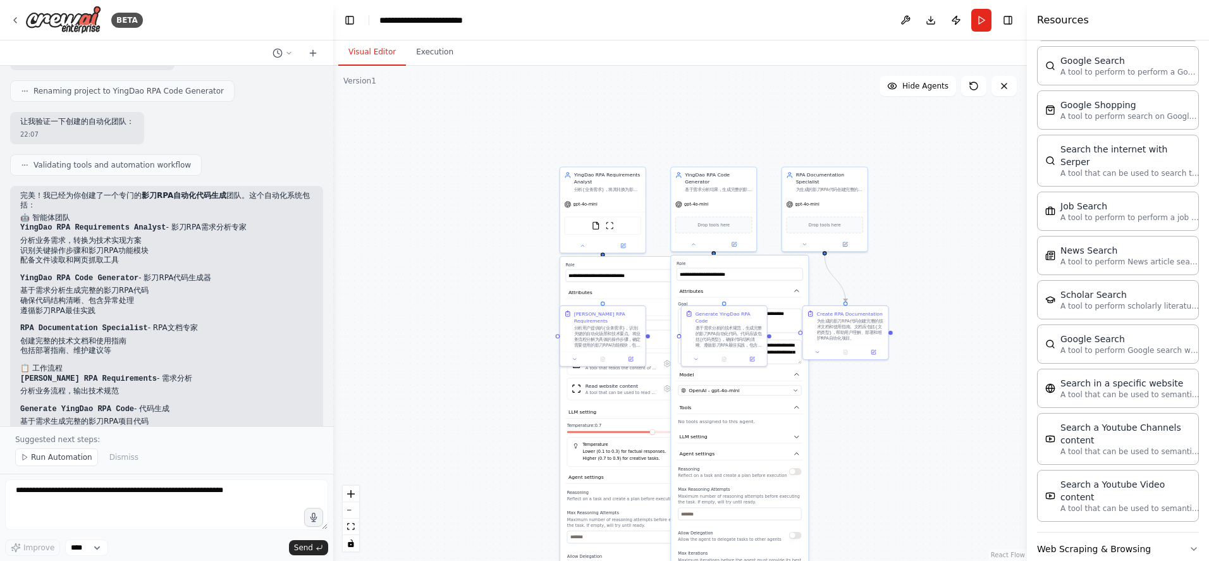
drag, startPoint x: 330, startPoint y: 318, endPoint x: 333, endPoint y: 306, distance: 12.4
click at [333, 306] on div "BETA Hello! I'm the CrewAI assistant. What kind of automation do you want to bu…" at bounding box center [604, 280] width 1209 height 561
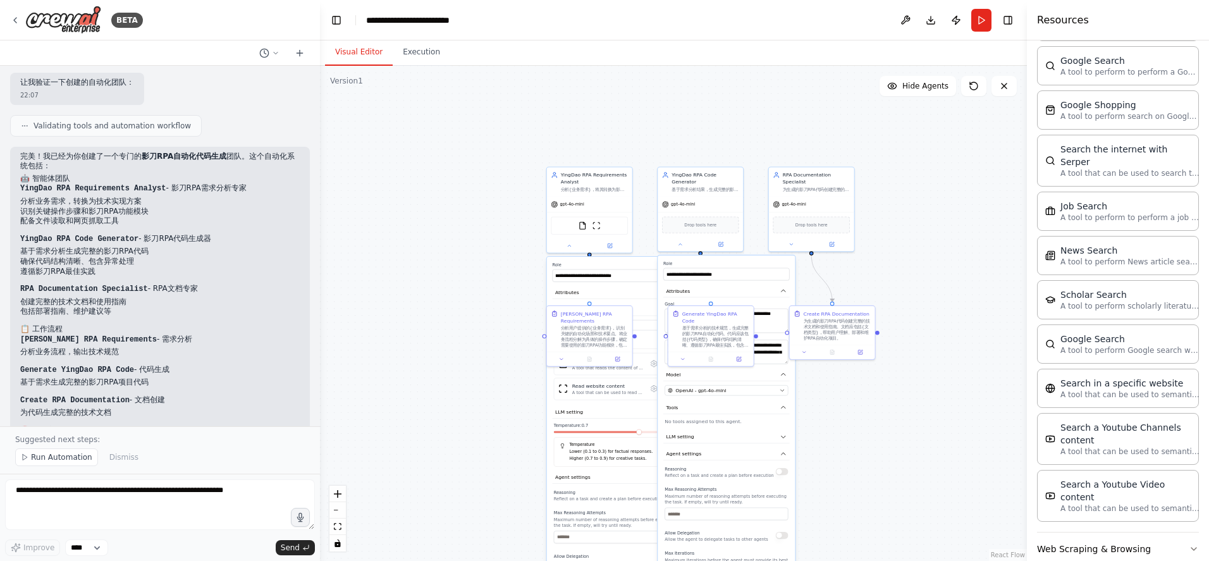
scroll to position [1223, 0]
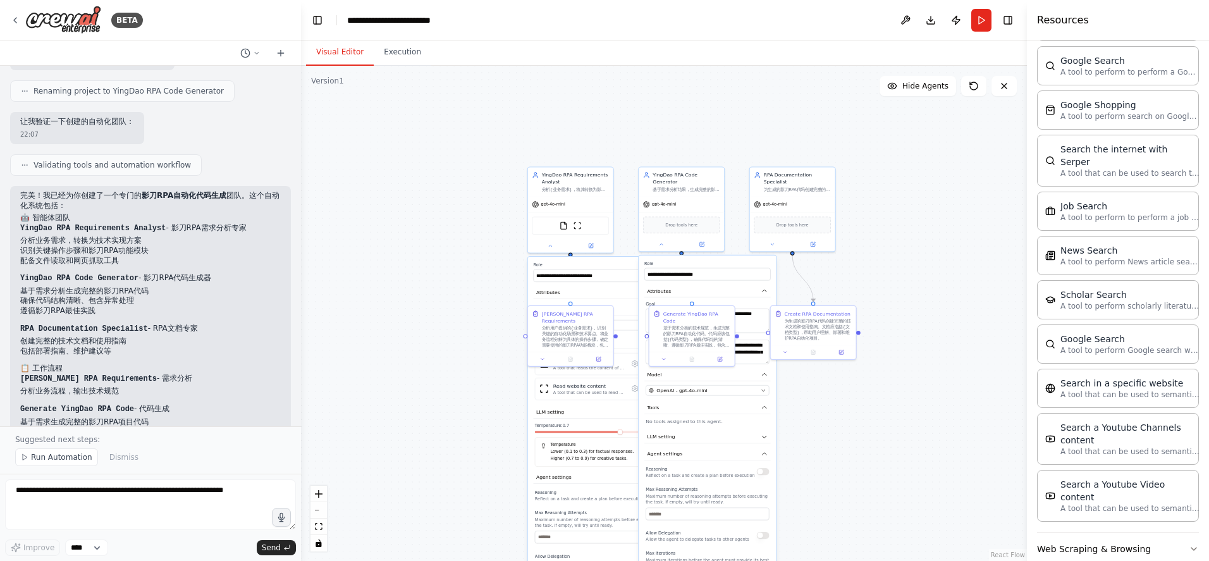
drag, startPoint x: 333, startPoint y: 317, endPoint x: 301, endPoint y: 322, distance: 32.0
click at [301, 322] on div "BETA Hello! I'm the CrewAI assistant. What kind of automation do you want to bu…" at bounding box center [604, 280] width 1209 height 561
click at [298, 331] on div at bounding box center [298, 280] width 5 height 561
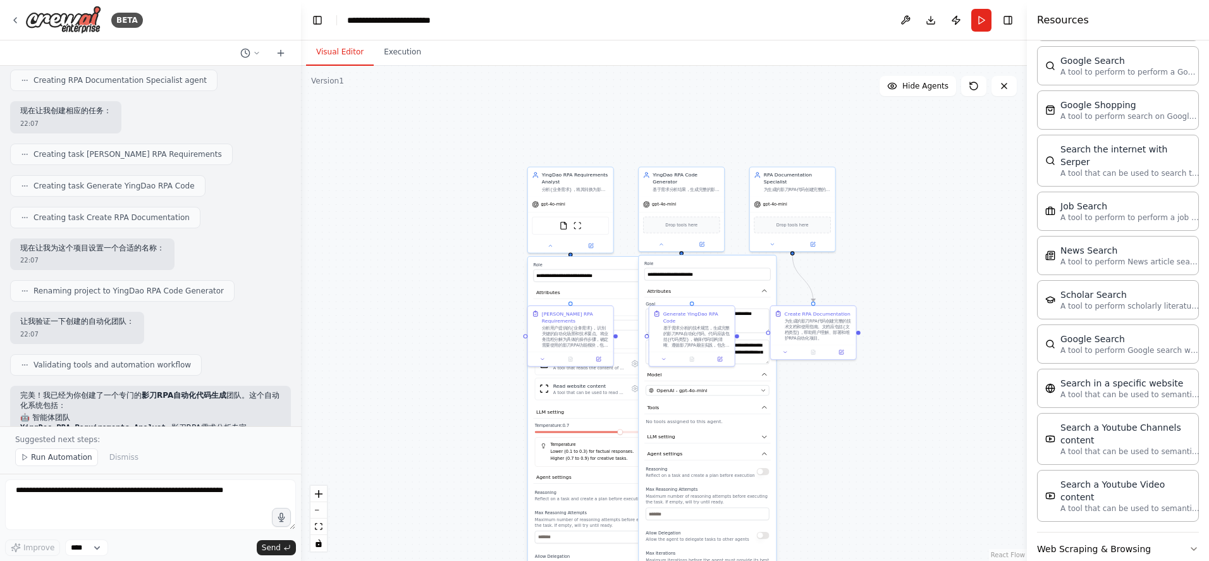
scroll to position [1013, 0]
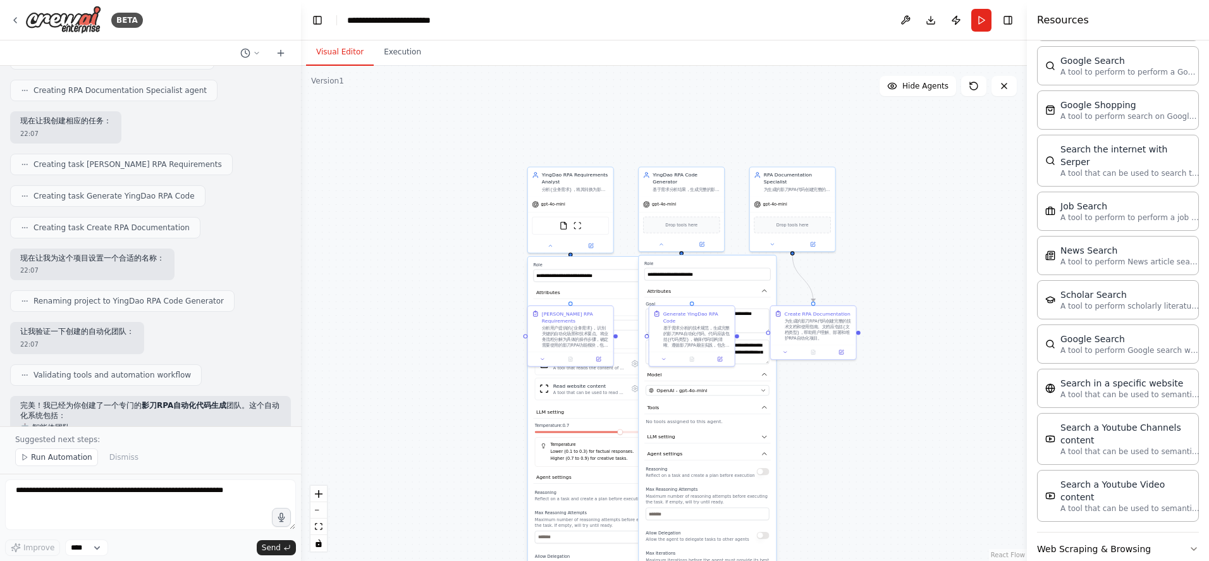
click at [342, 282] on div ".deletable-edge-delete-btn { width: 20px; height: 20px; border: 0px solid #ffff…" at bounding box center [664, 313] width 726 height 495
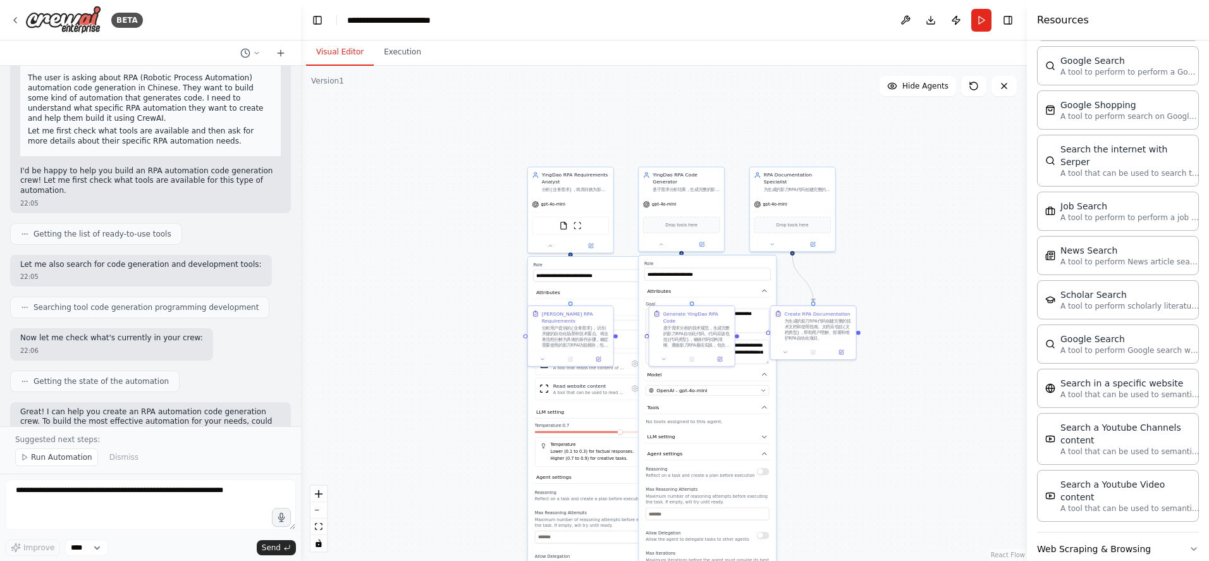
scroll to position [0, 0]
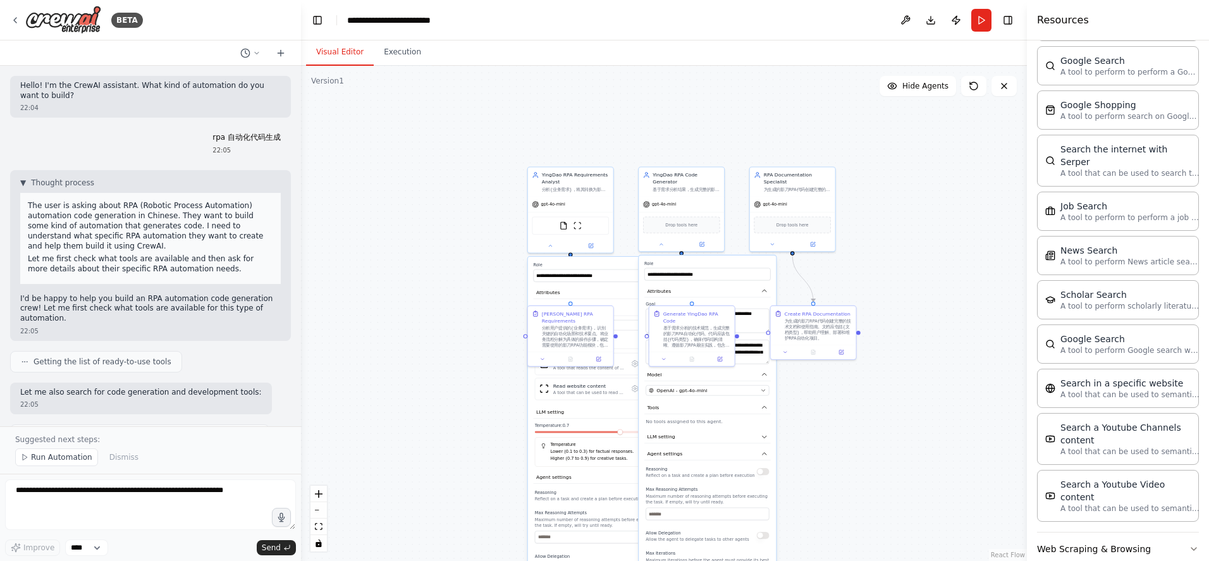
click at [94, 181] on div "▼ Thought process The user is asking about RPA (Robotic Process Automation) aut…" at bounding box center [150, 231] width 260 height 106
drag, startPoint x: 101, startPoint y: 181, endPoint x: 30, endPoint y: 183, distance: 71.5
click at [30, 183] on div "▼ Thought process The user is asking about RPA (Robotic Process Automation) aut…" at bounding box center [150, 231] width 260 height 106
copy button "▼ Thought process"
